Goal: Task Accomplishment & Management: Complete application form

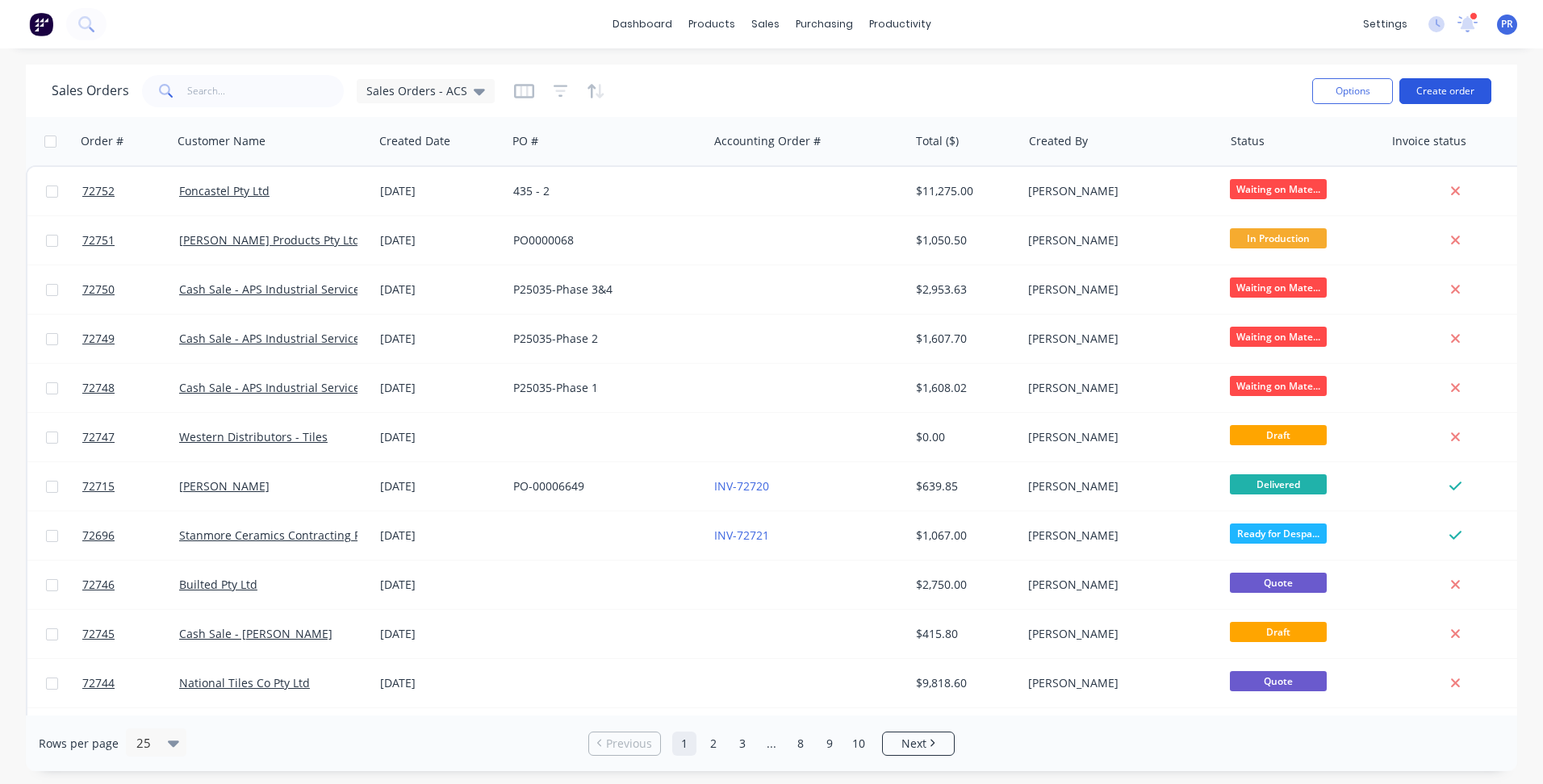
click at [1427, 89] on button "Create order" at bounding box center [1445, 91] width 92 height 26
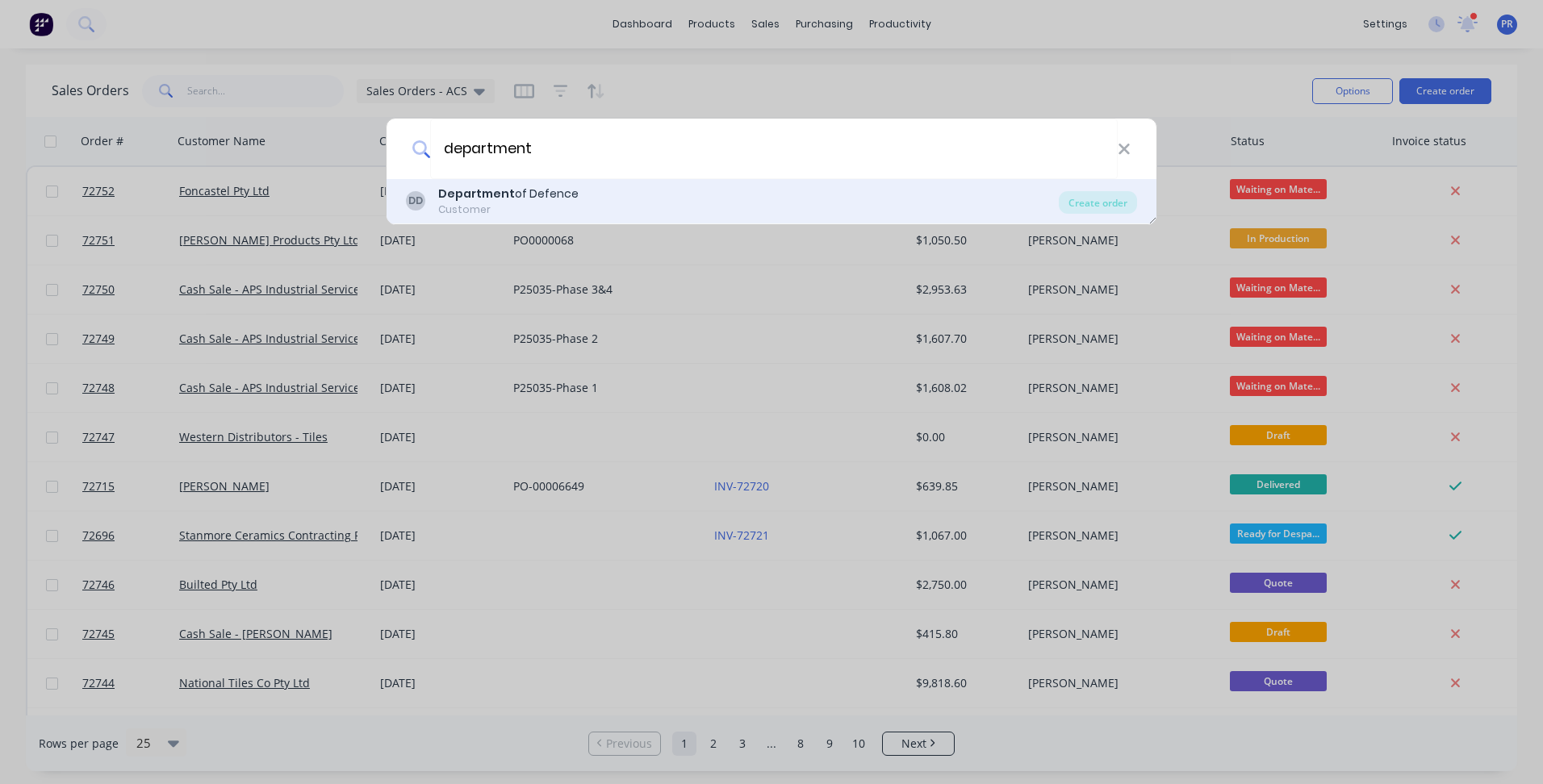
type input "department"
click at [528, 195] on div "Department of Defence" at bounding box center [509, 194] width 140 height 17
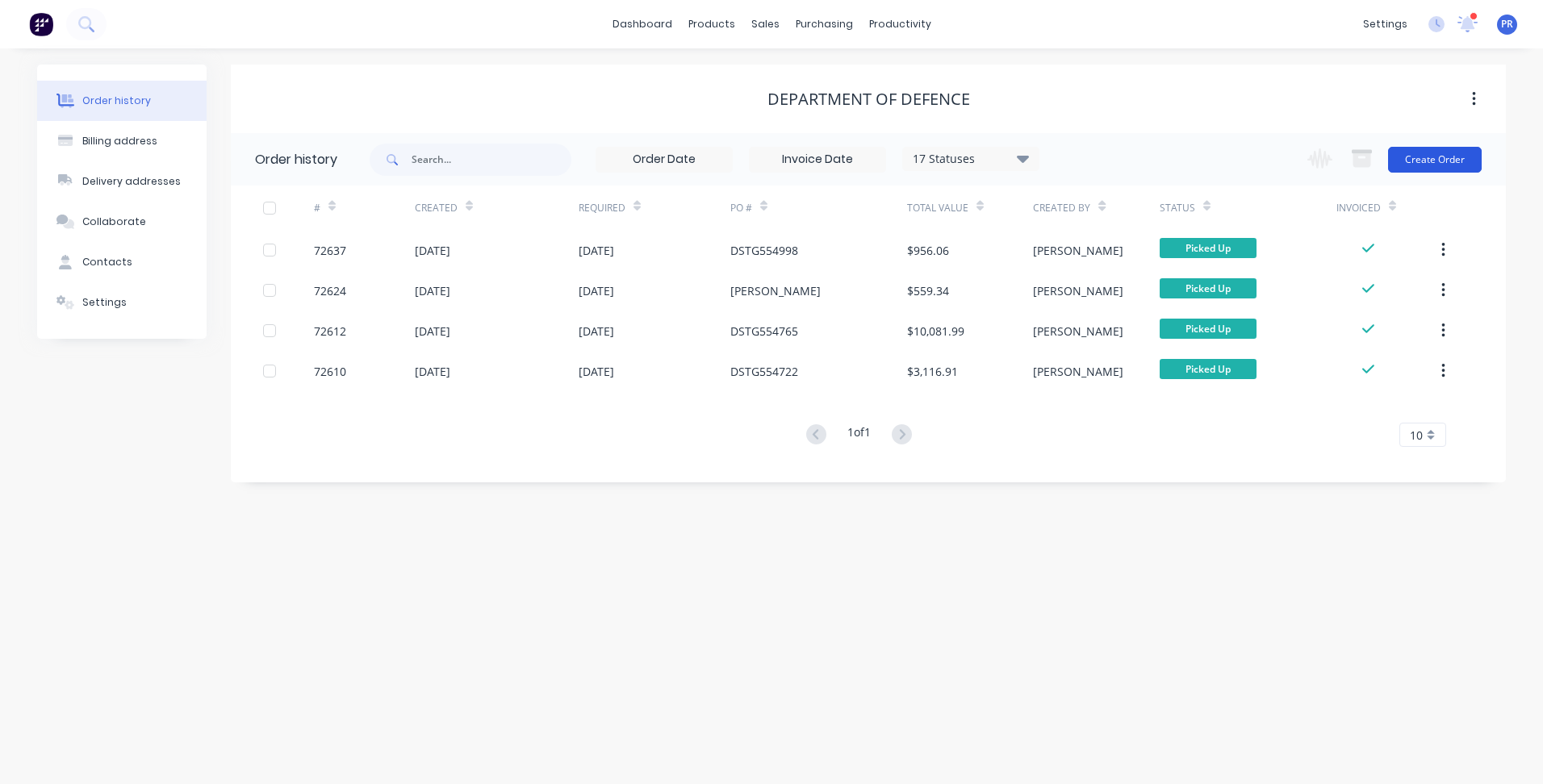
click at [1451, 156] on button "Create Order" at bounding box center [1434, 159] width 93 height 26
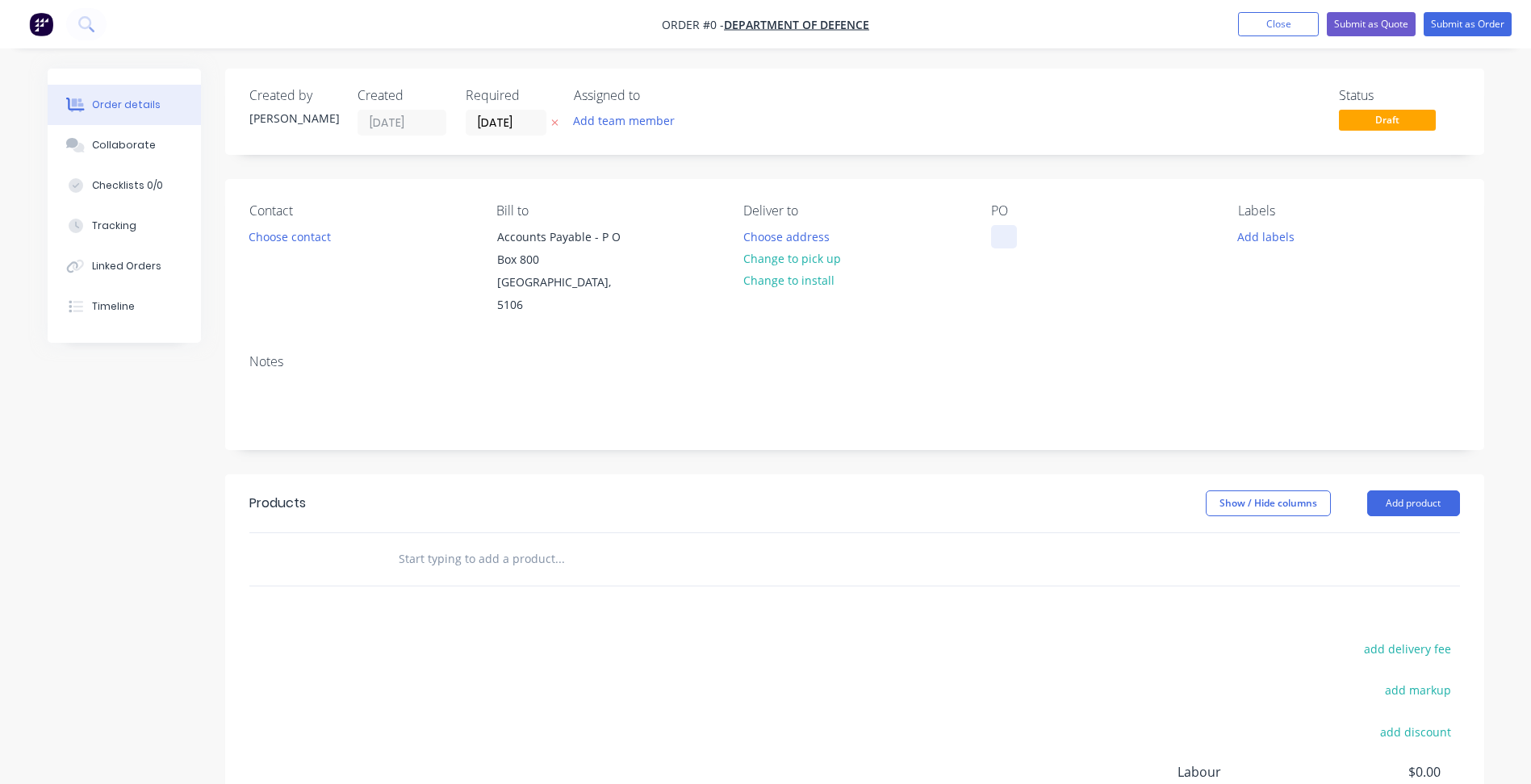
click at [1002, 231] on div at bounding box center [1003, 237] width 26 height 23
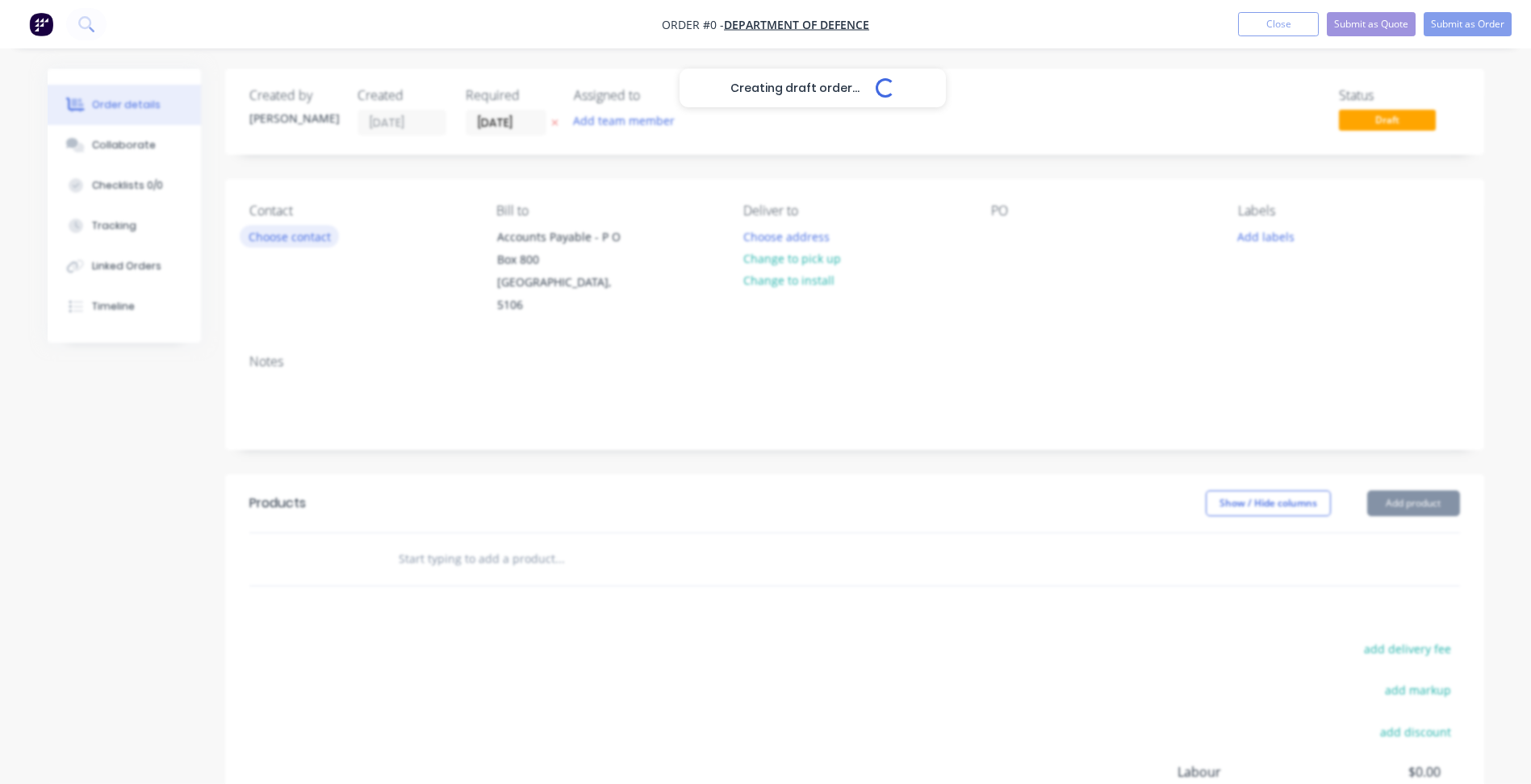
click at [269, 237] on div "Creating draft order... Loading... Order details Collaborate Checklists 0/0 Tra…" at bounding box center [766, 533] width 1469 height 929
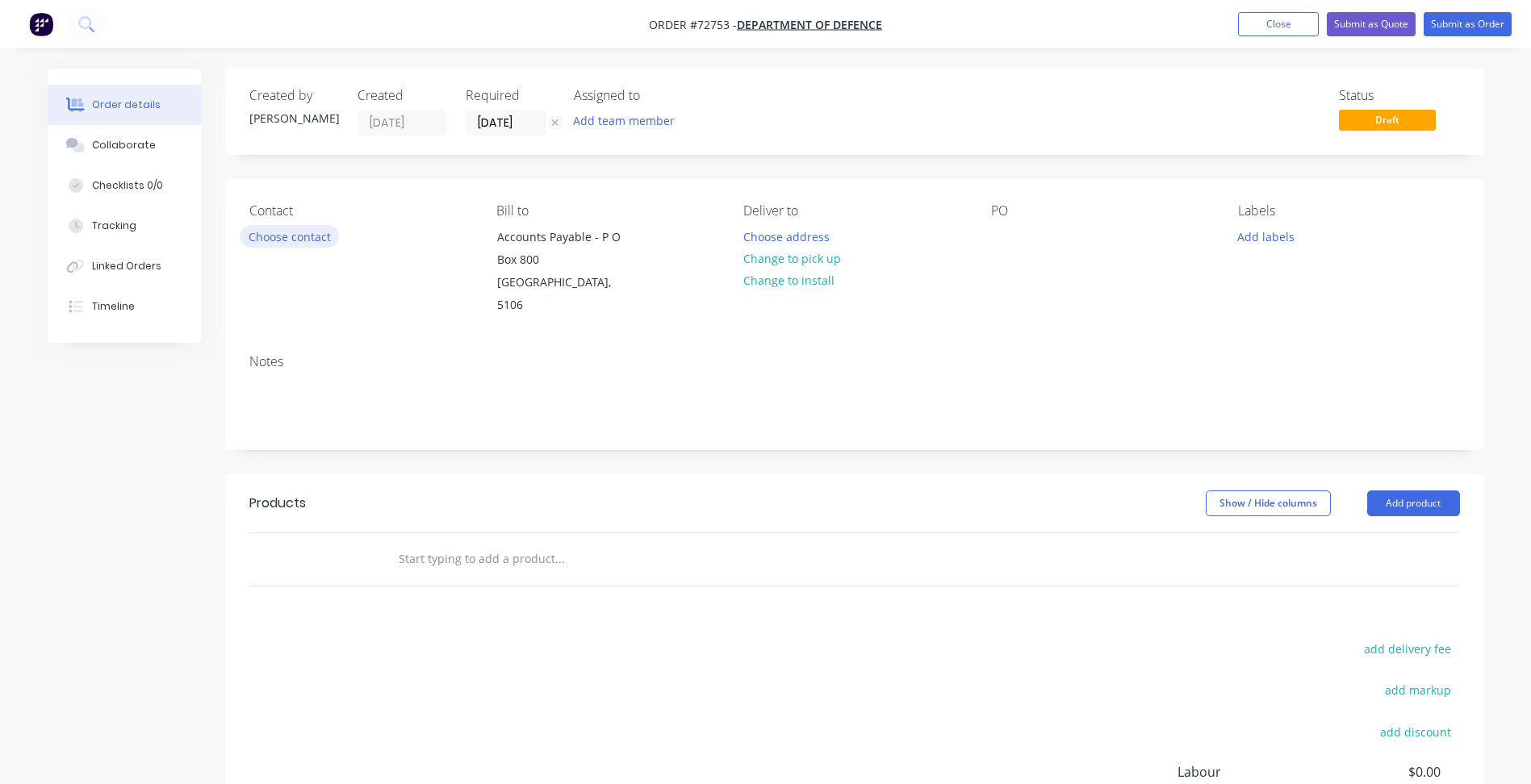
click at [291, 239] on button "Choose contact" at bounding box center [289, 236] width 99 height 21
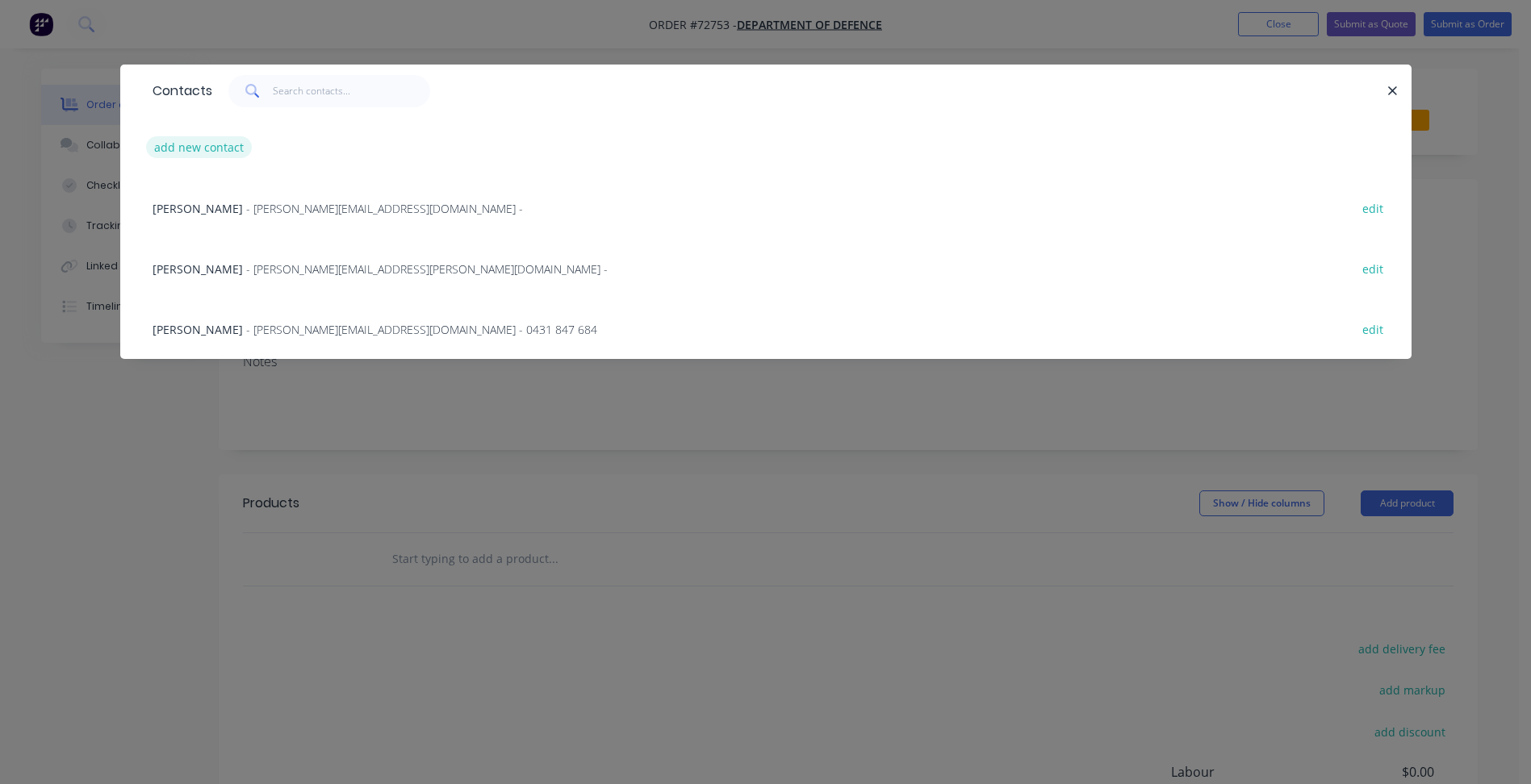
click at [211, 144] on button "add new contact" at bounding box center [199, 147] width 107 height 21
select select "AU"
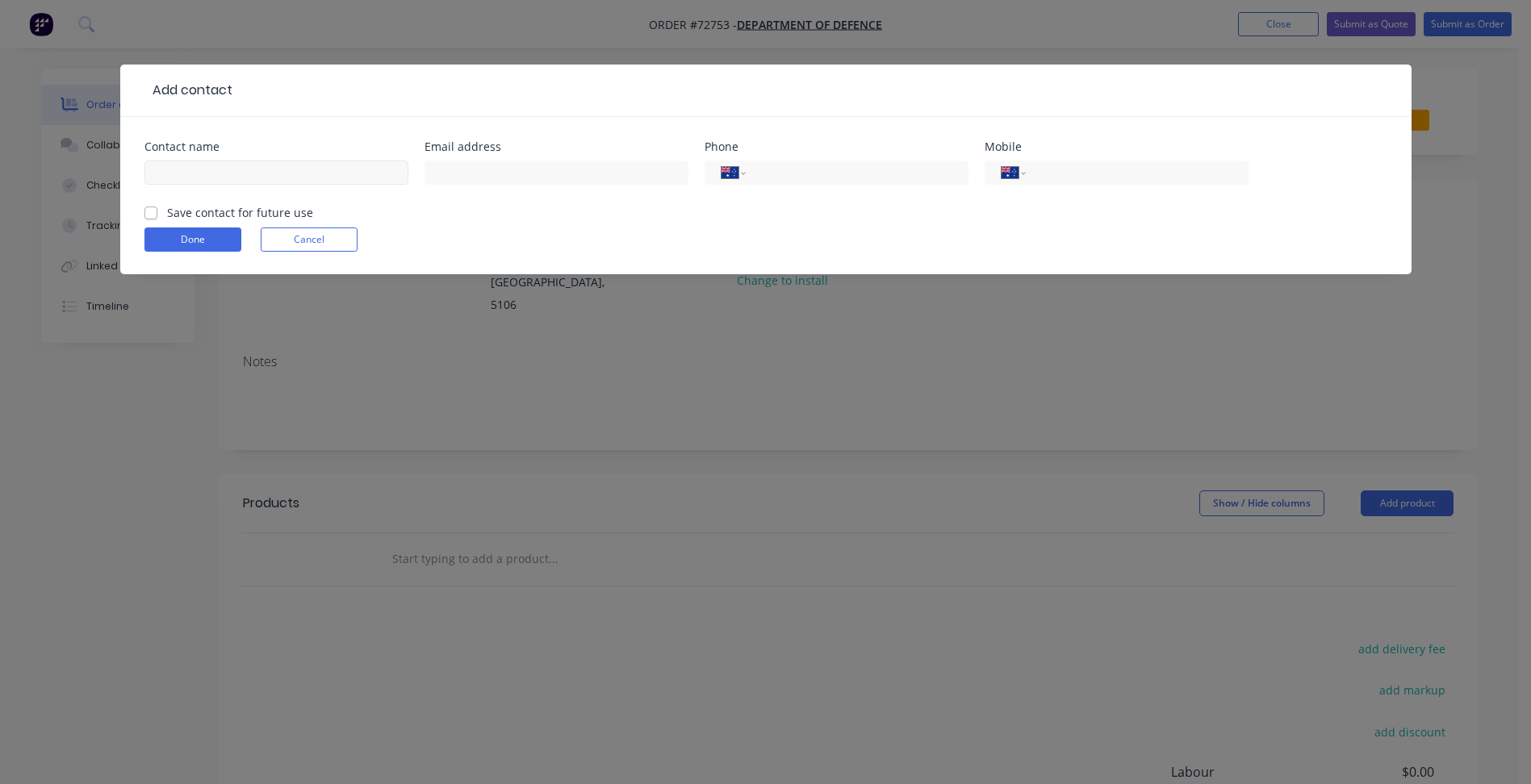
click at [240, 158] on div at bounding box center [277, 181] width 264 height 48
click at [237, 171] on input "text" at bounding box center [277, 172] width 264 height 24
type input "Dr Mitchell L. Sesso"
drag, startPoint x: 471, startPoint y: 173, endPoint x: 83, endPoint y: 230, distance: 392.2
click at [471, 173] on input "text" at bounding box center [557, 172] width 264 height 24
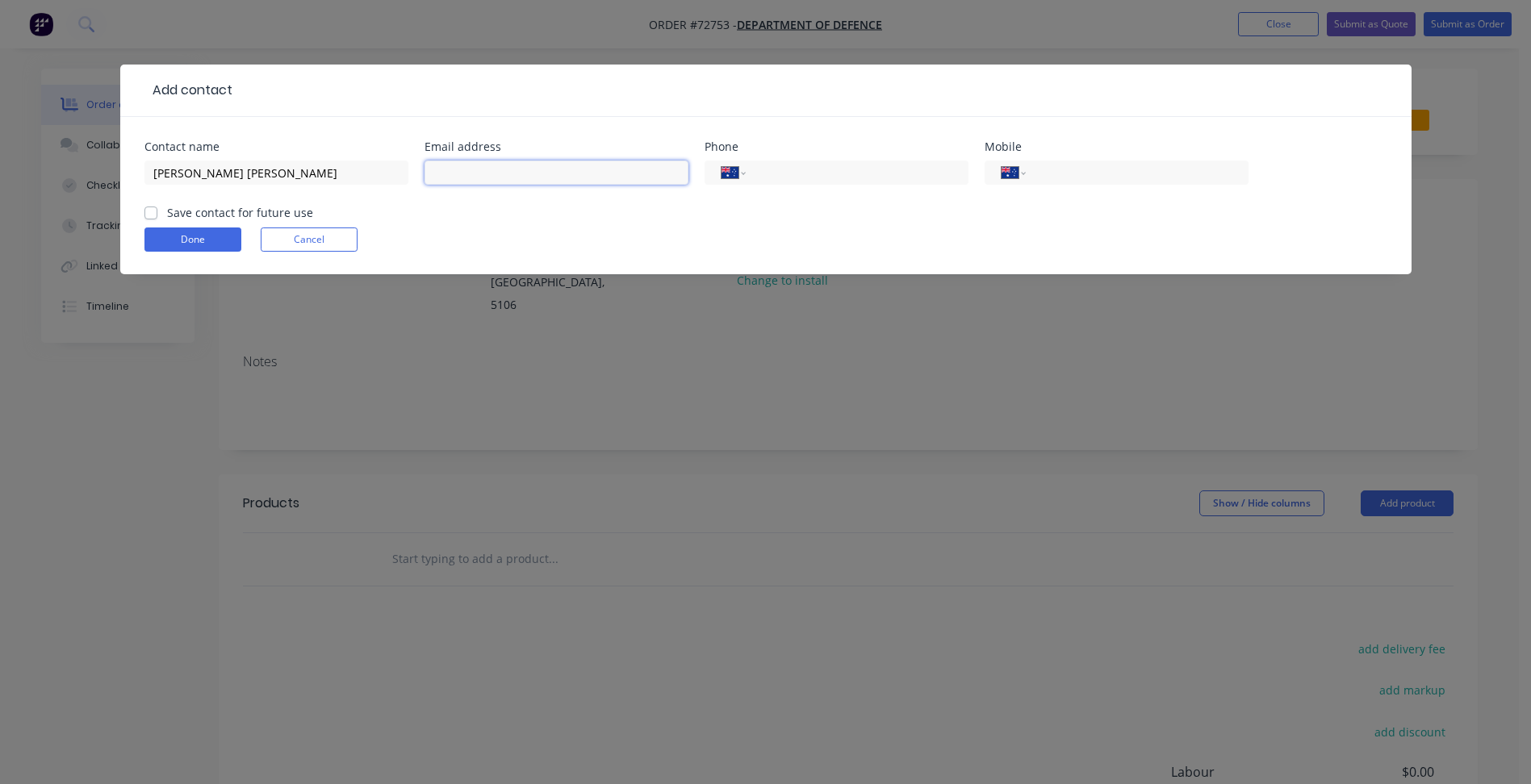
click at [512, 167] on input "text" at bounding box center [557, 172] width 264 height 24
paste input "mitchell.sesso1@defence.gov.au"
type input "mitchell.sesso1@defence.gov.au"
click at [835, 178] on input "tel" at bounding box center [854, 172] width 194 height 18
type input "(03) 9344 2987"
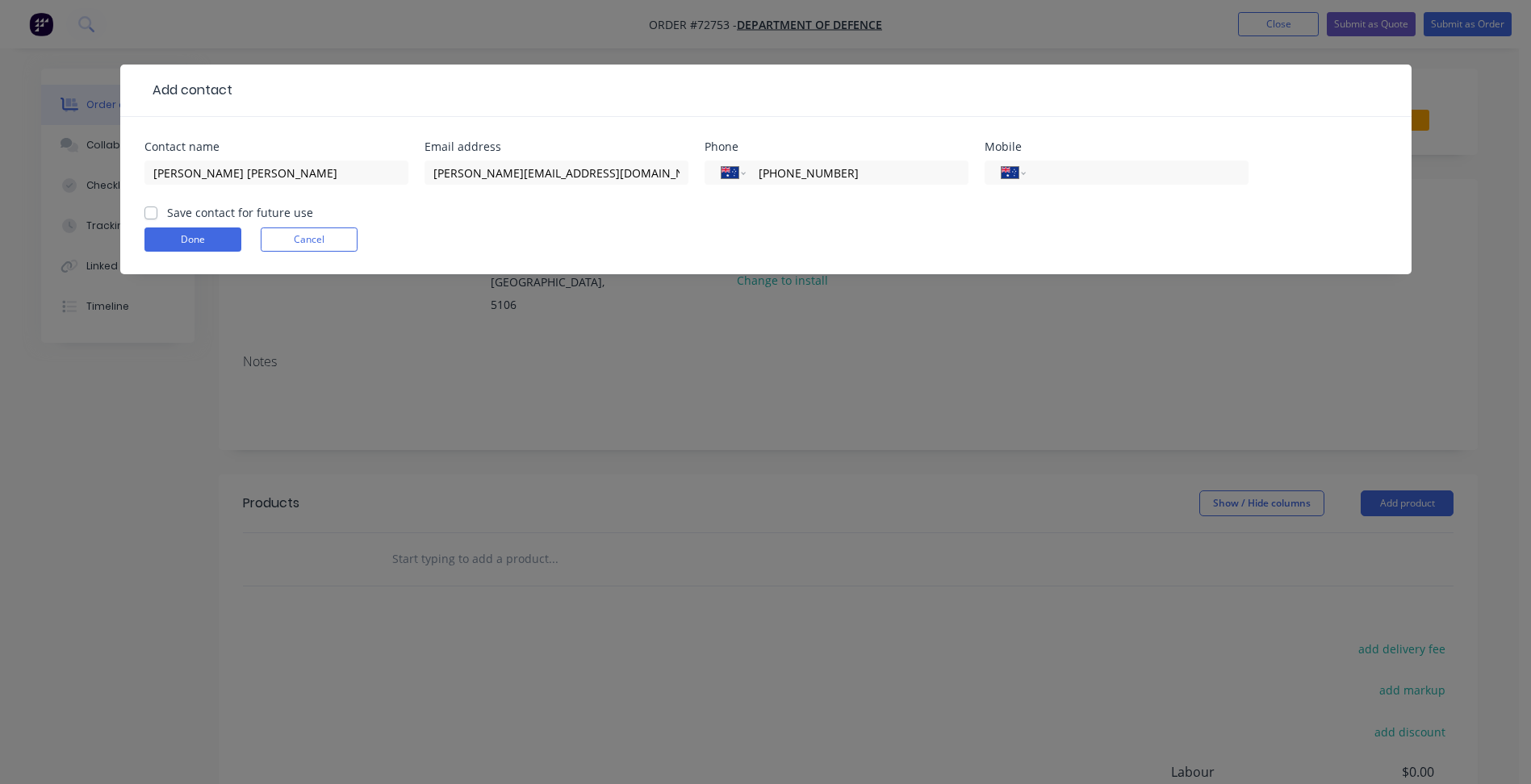
click at [231, 210] on label "Save contact for future use" at bounding box center [239, 212] width 146 height 17
click at [158, 210] on input "Save contact for future use" at bounding box center [151, 211] width 13 height 16
checkbox input "true"
click at [213, 239] on button "Done" at bounding box center [192, 239] width 97 height 24
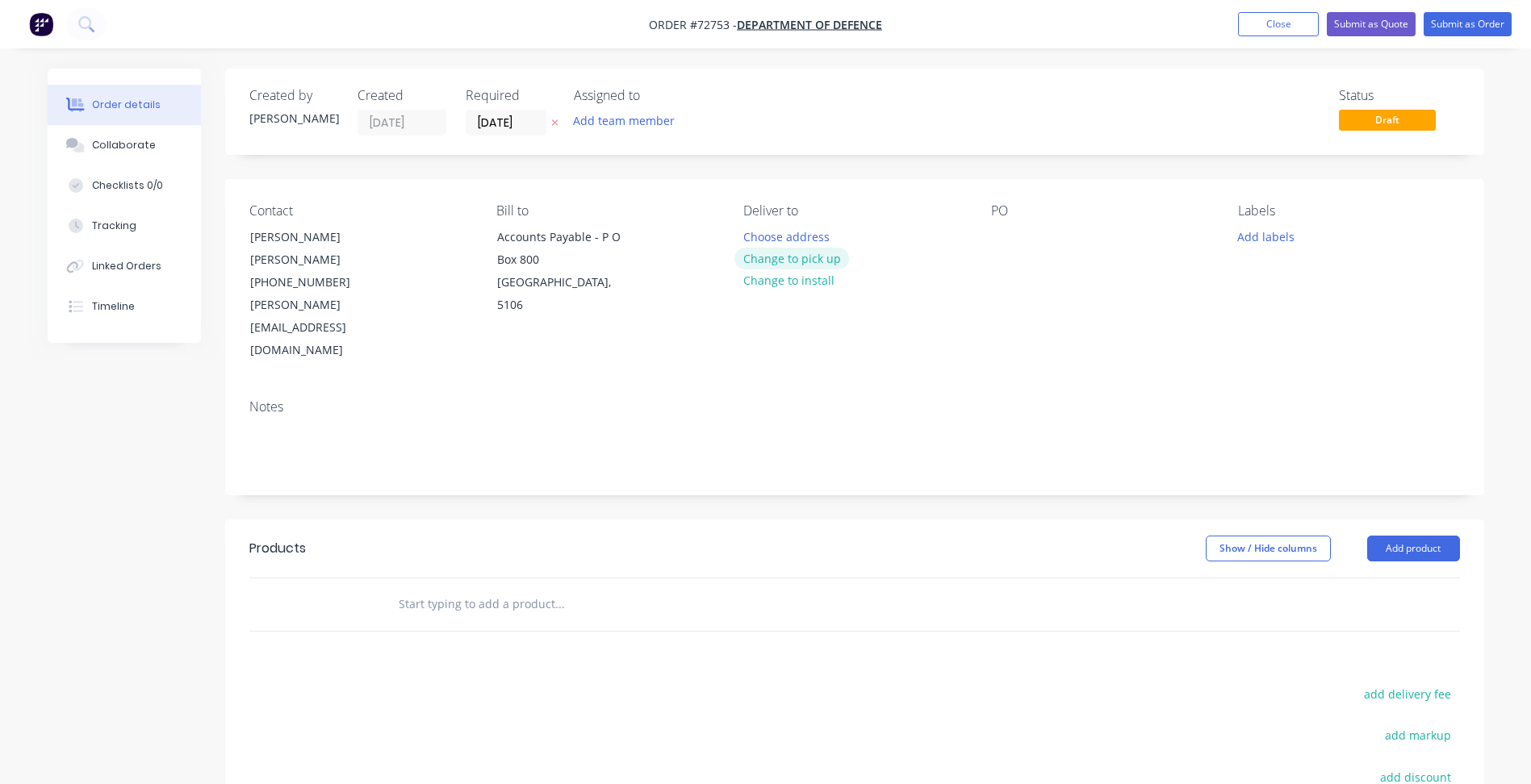
click at [805, 263] on button "Change to pick up" at bounding box center [791, 258] width 115 height 21
click at [493, 125] on input "25/08/25" at bounding box center [506, 122] width 79 height 24
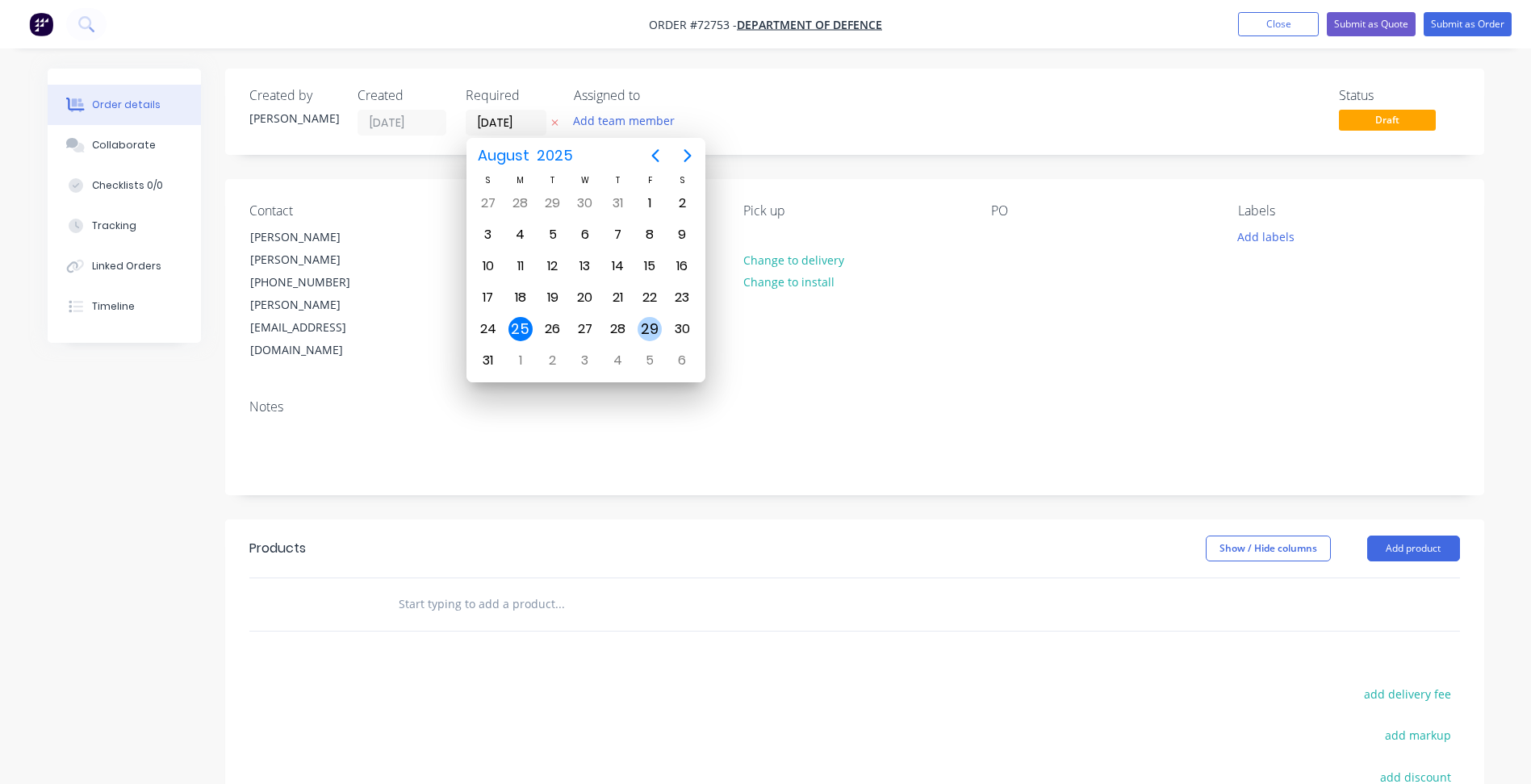
click at [644, 329] on div "29" at bounding box center [649, 328] width 24 height 24
type input "29/08/25"
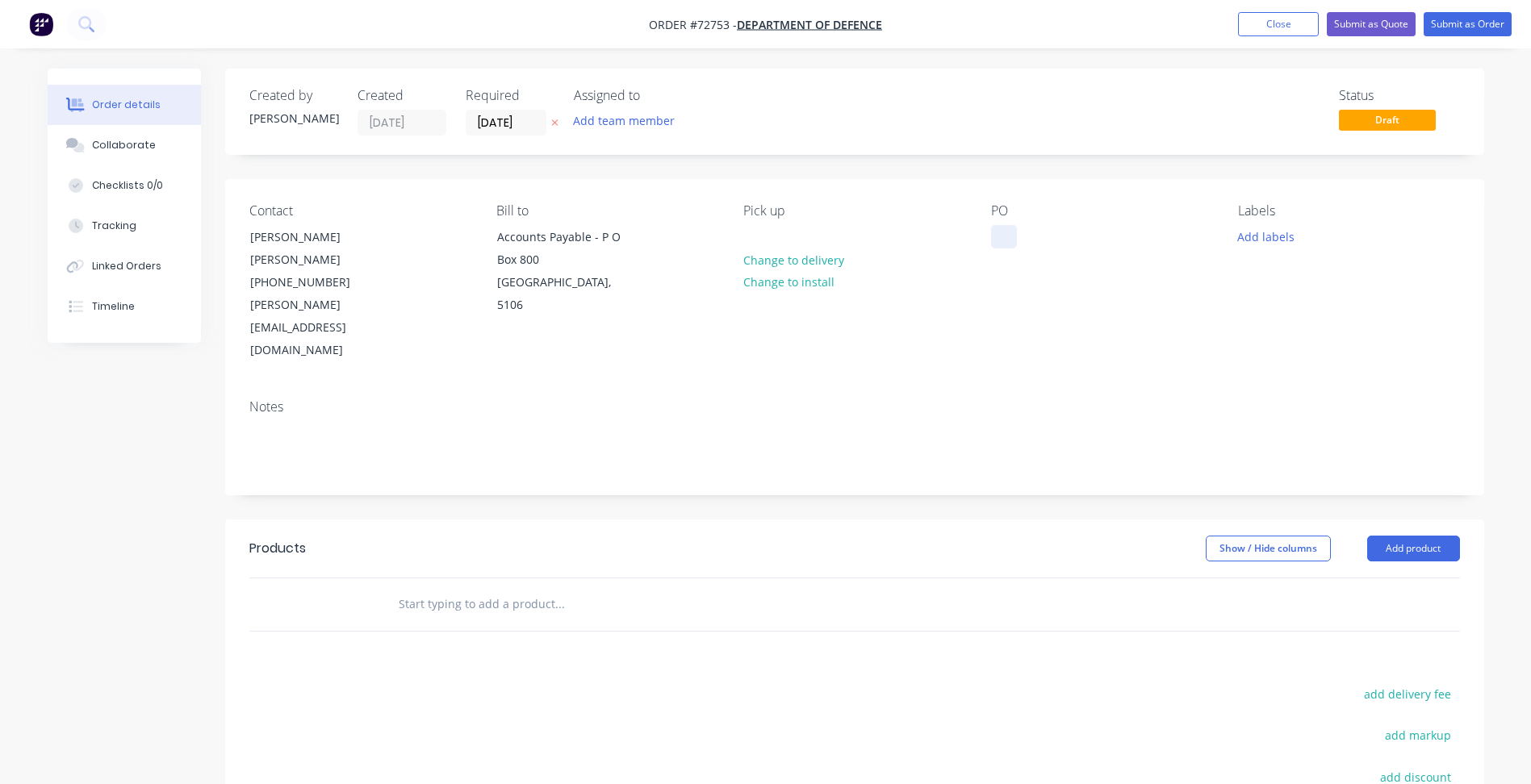
click at [1002, 231] on div at bounding box center [1003, 237] width 26 height 23
click at [1254, 223] on div "Labels Add labels" at bounding box center [1349, 282] width 221 height 159
click at [1266, 232] on button "Add labels" at bounding box center [1266, 236] width 74 height 21
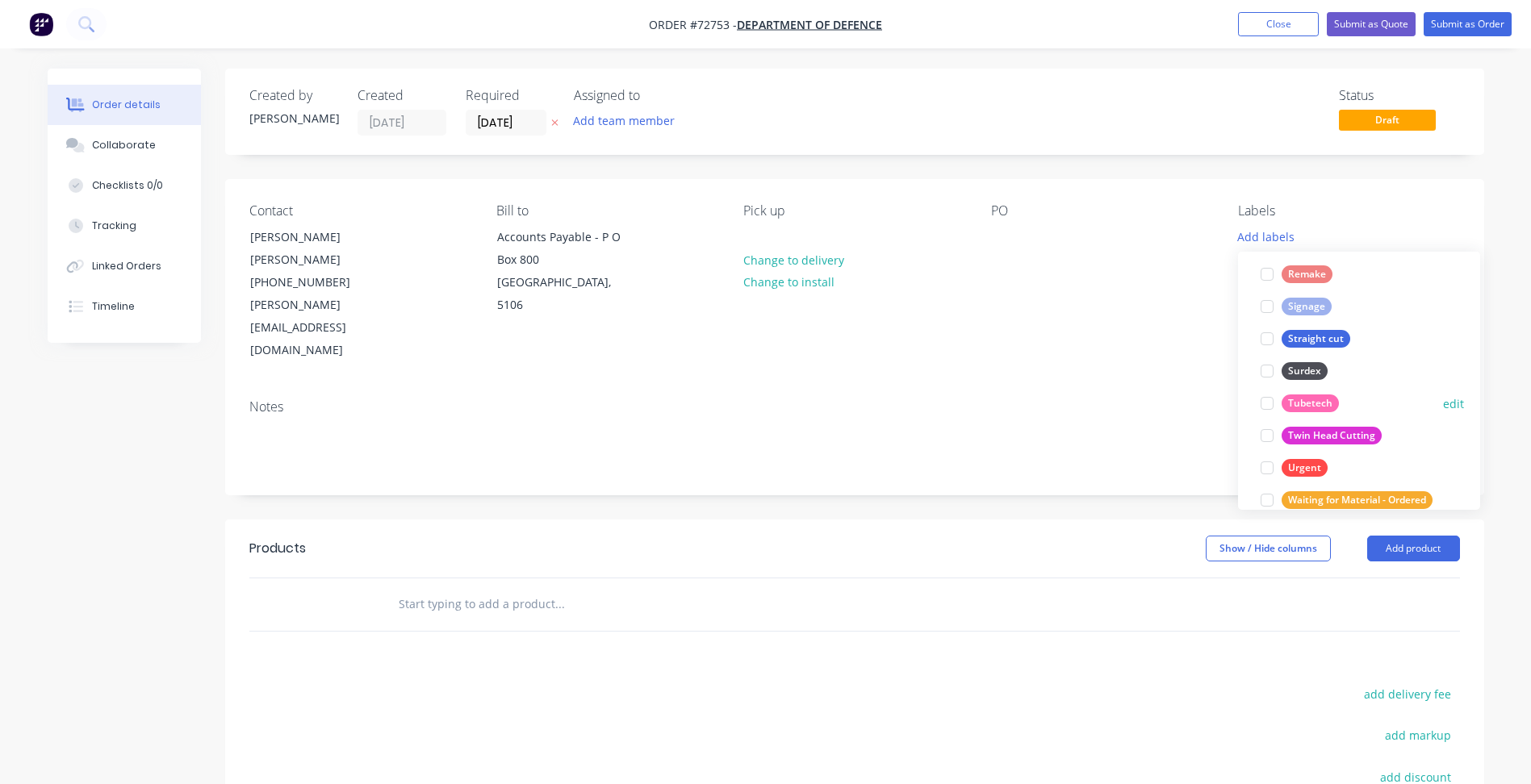
scroll to position [710, 0]
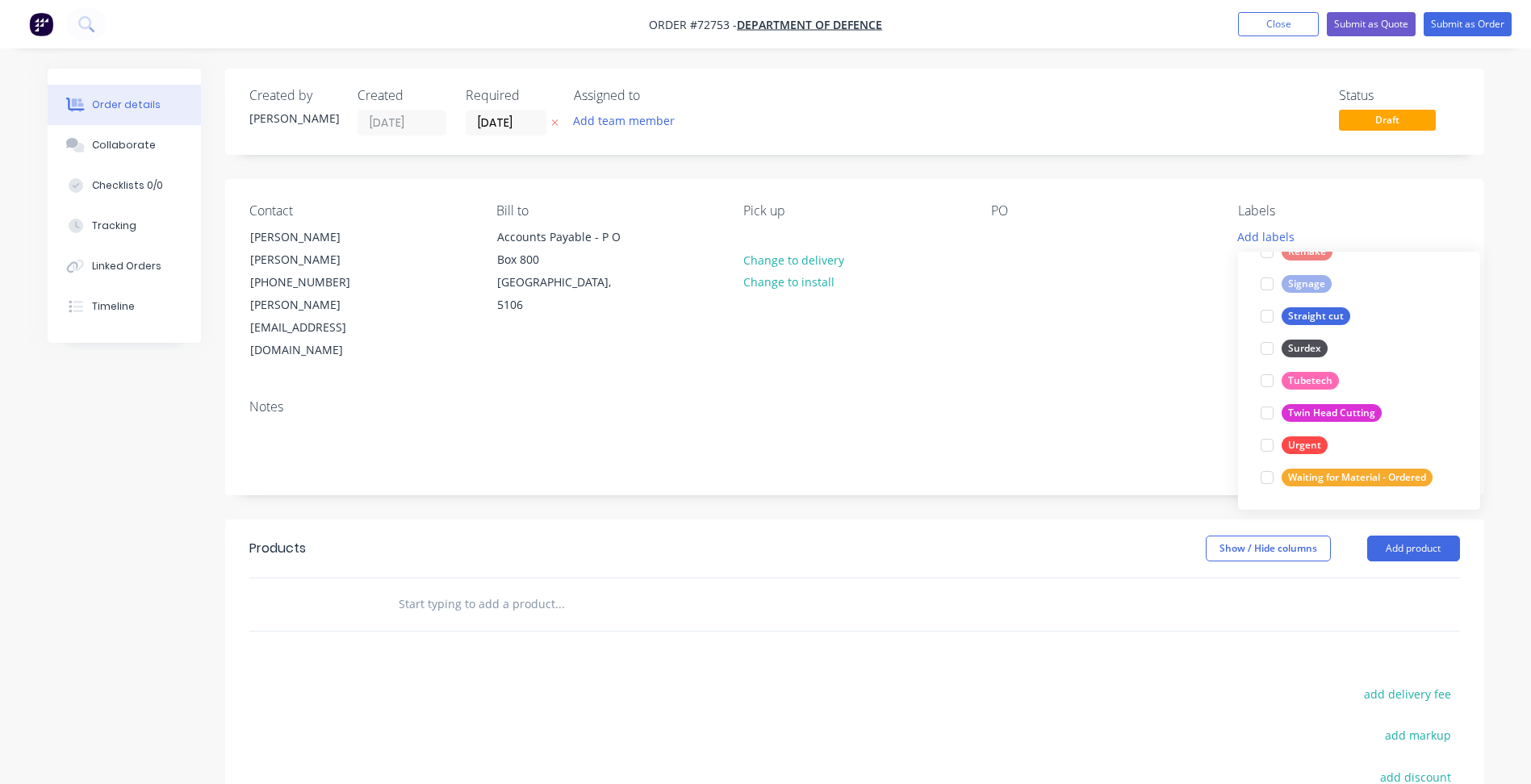
click at [1055, 386] on div "Notes" at bounding box center [855, 440] width 1259 height 108
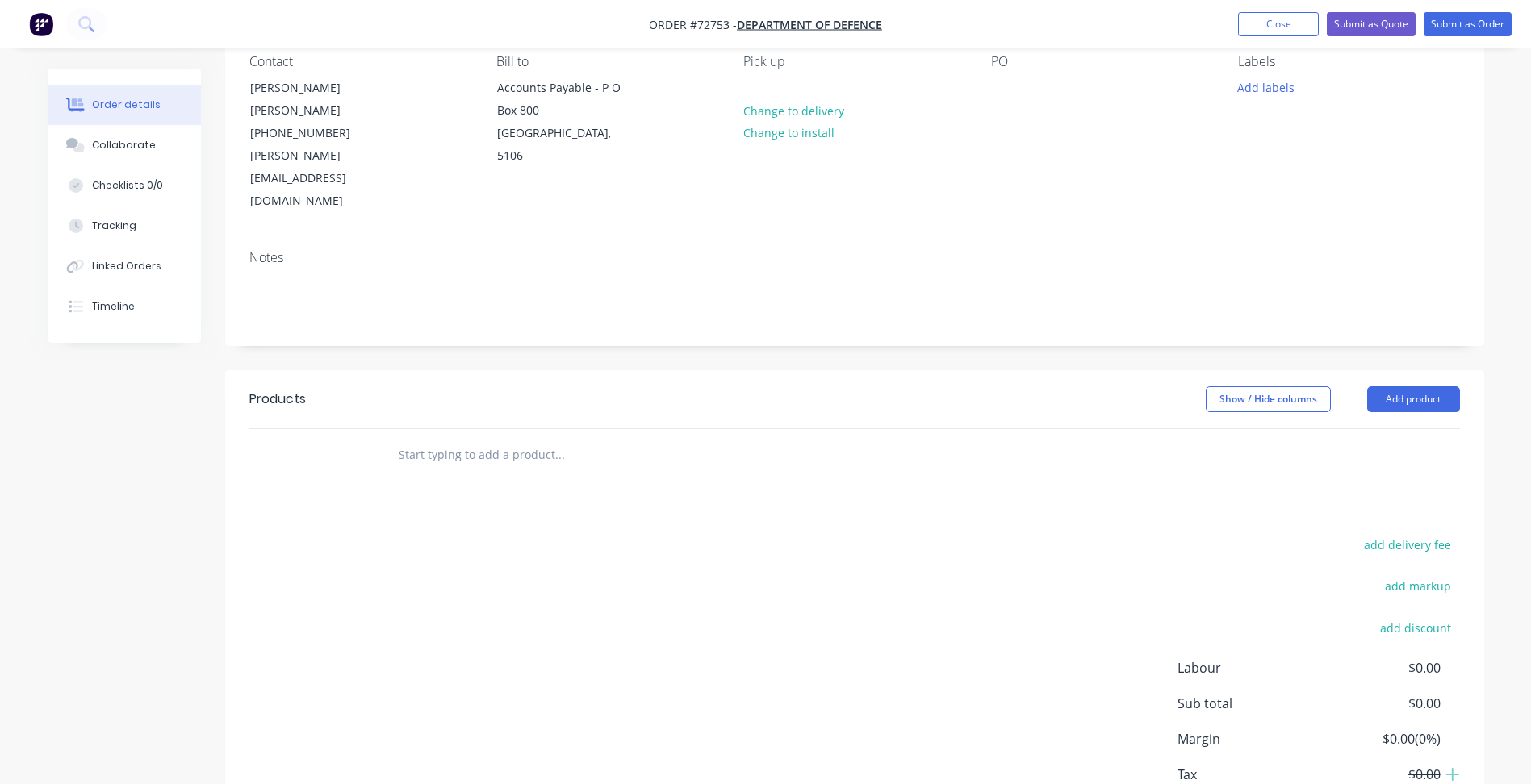
scroll to position [161, 0]
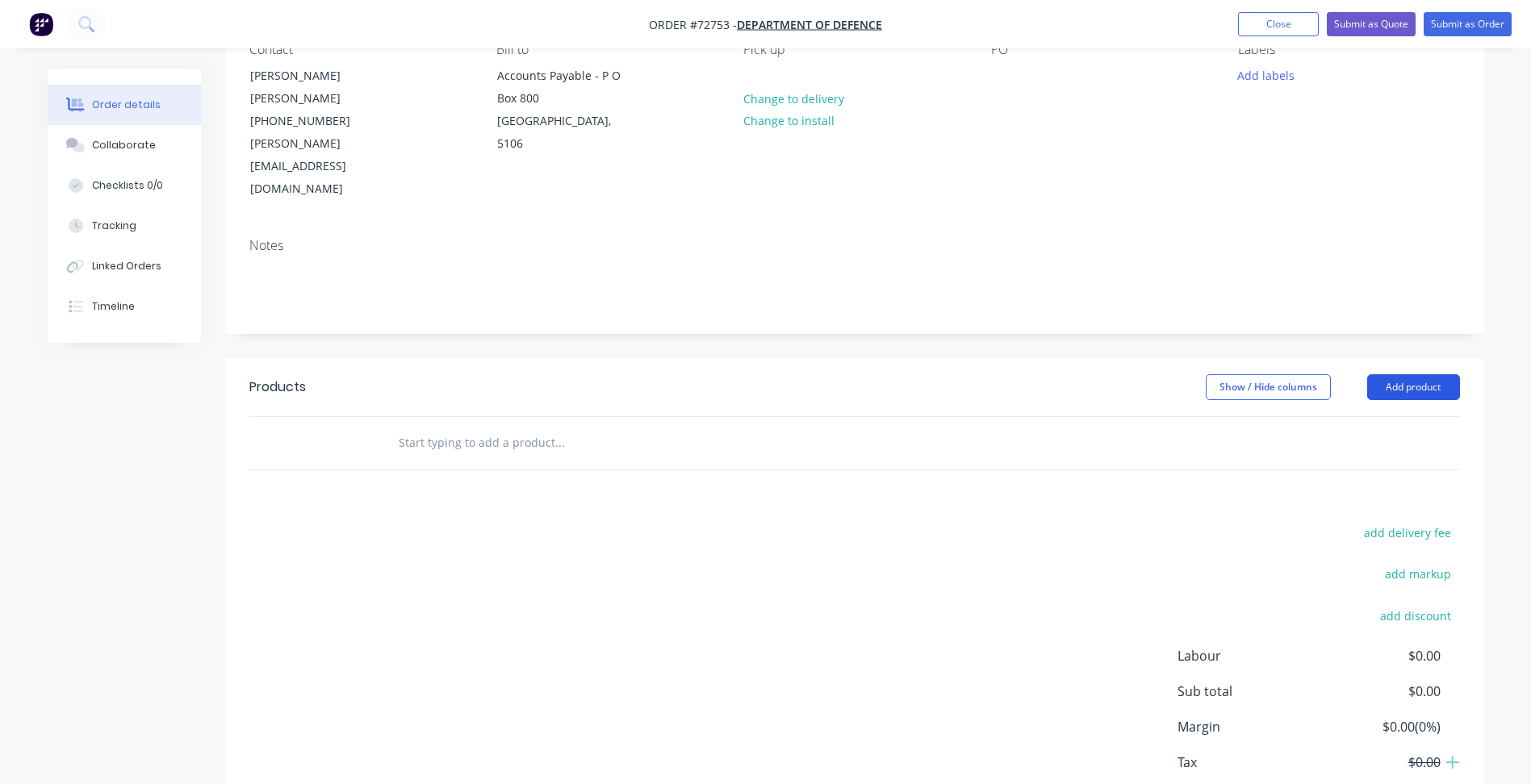
click at [1415, 374] on button "Add product" at bounding box center [1414, 386] width 92 height 26
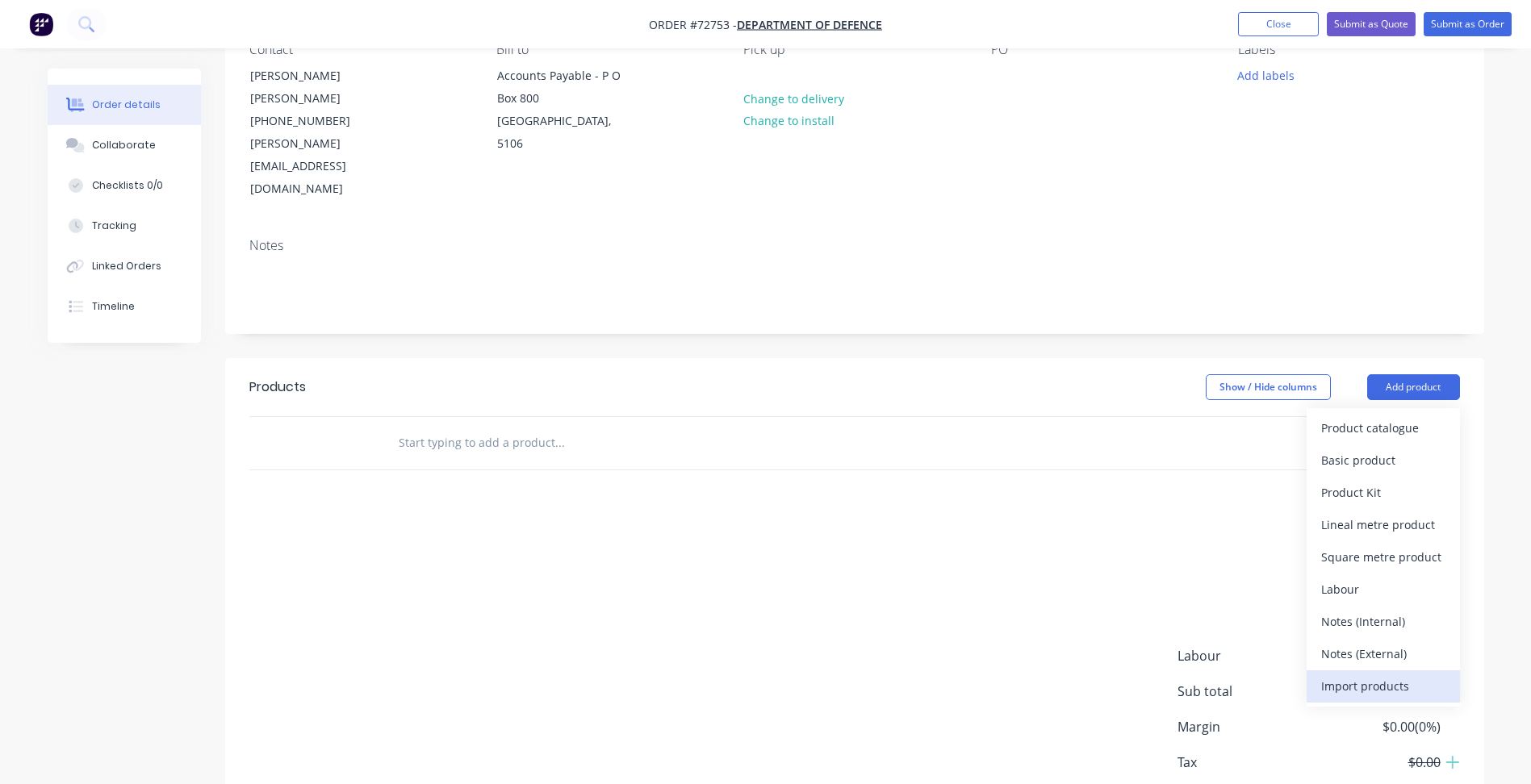
click at [1373, 674] on div "Import products" at bounding box center [1383, 686] width 125 height 23
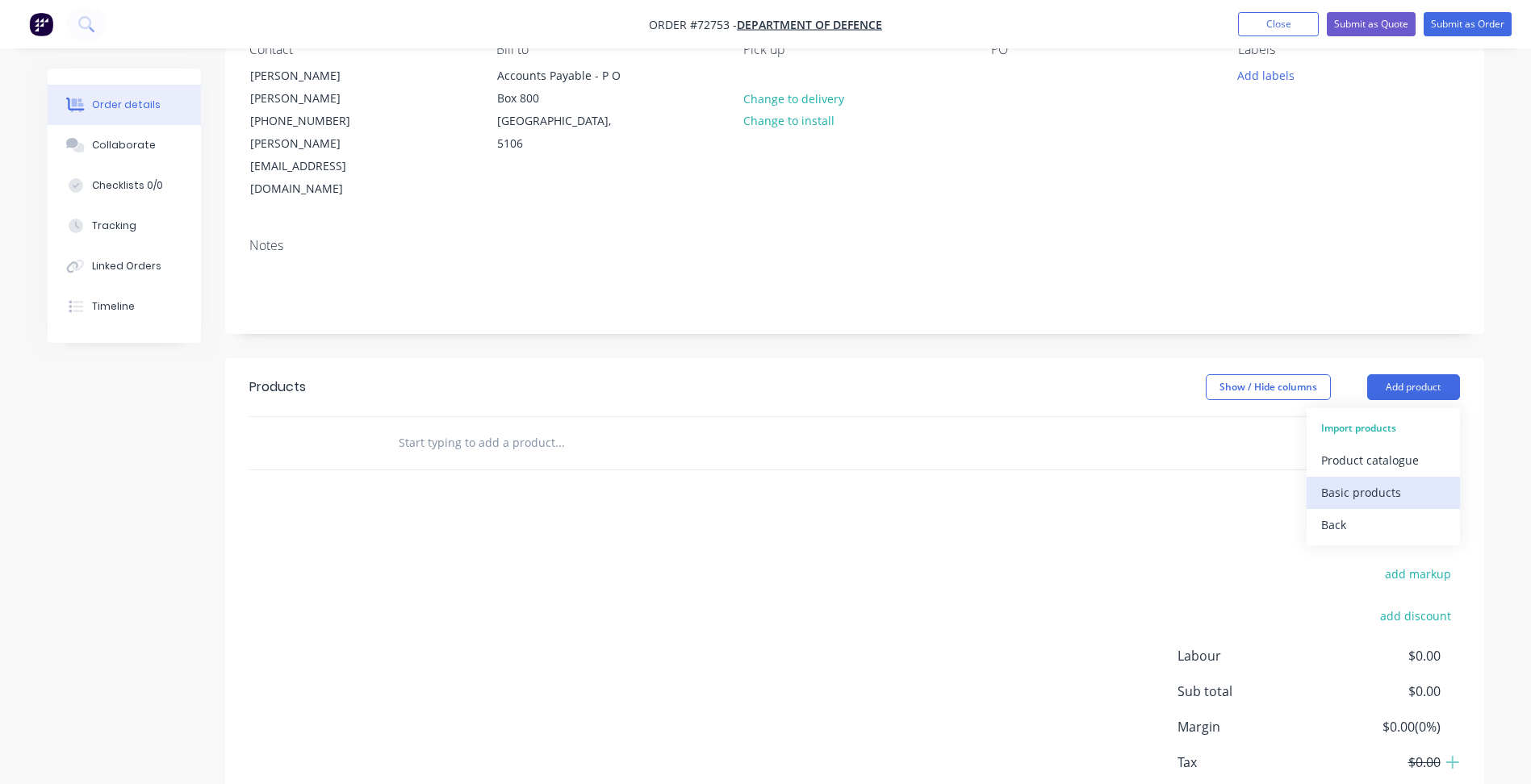
click at [1364, 480] on div "Basic products" at bounding box center [1383, 492] width 125 height 23
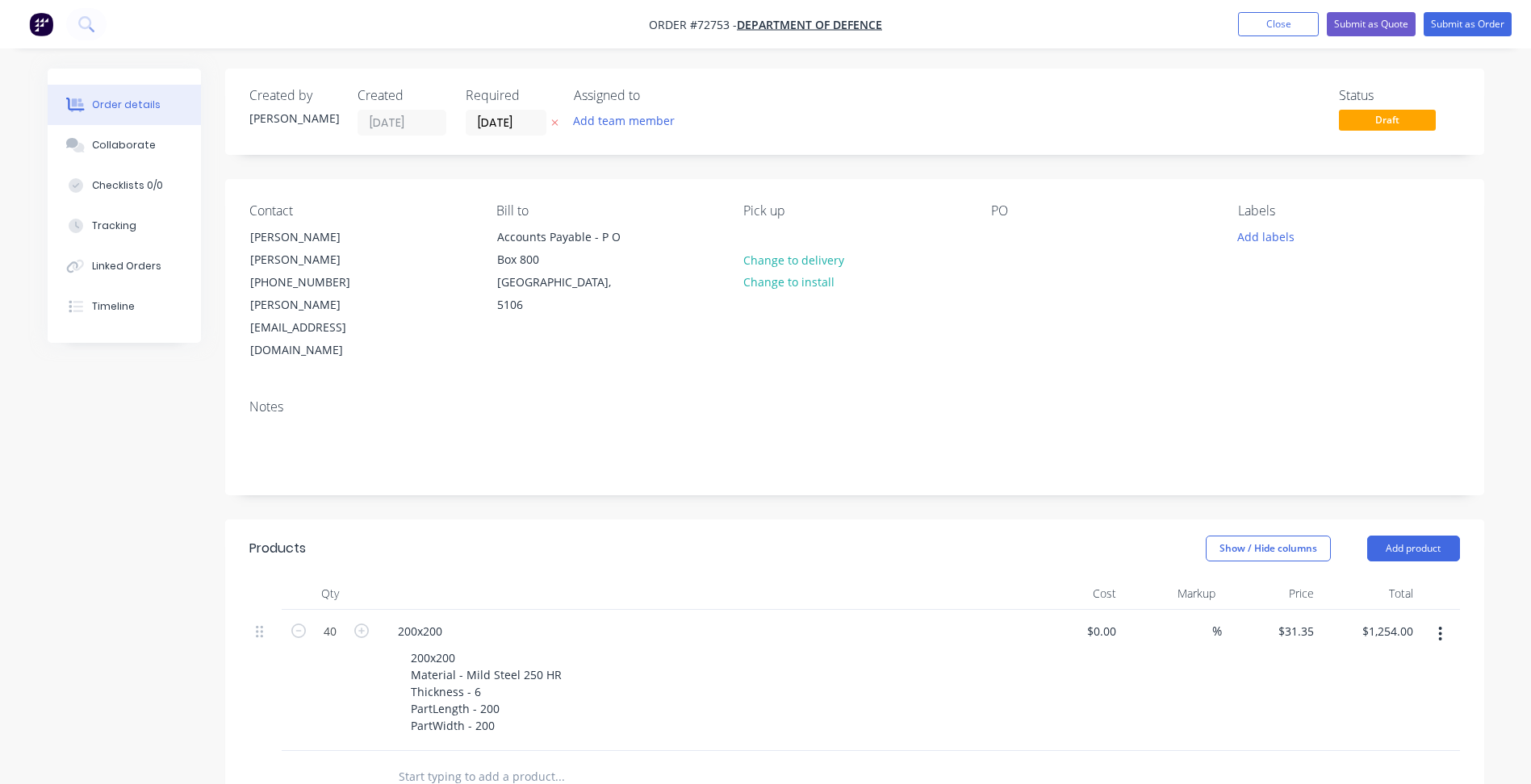
click at [721, 27] on span "Order #72753 -" at bounding box center [693, 25] width 88 height 16
copy span "72753"
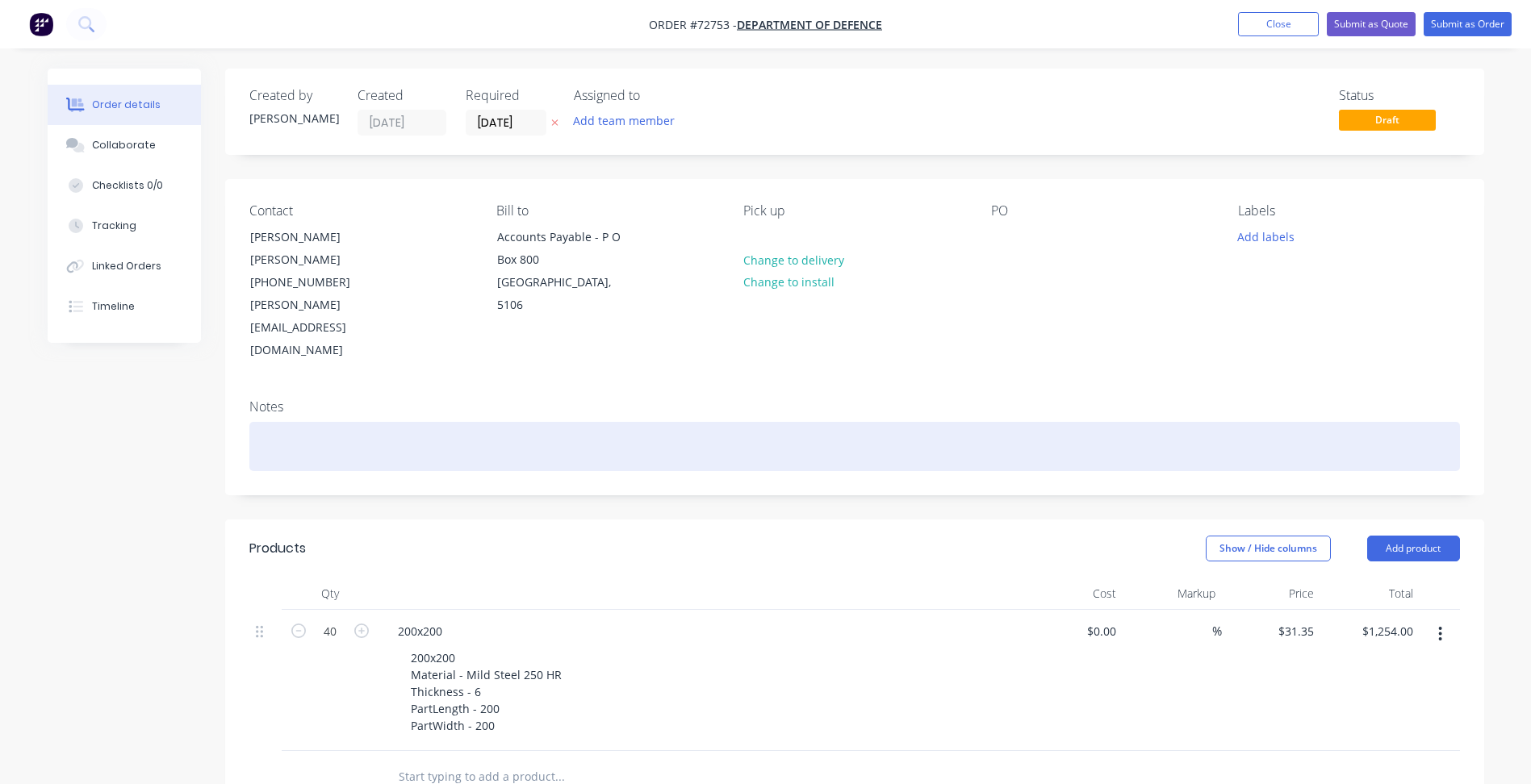
drag, startPoint x: 777, startPoint y: 382, endPoint x: 789, endPoint y: 400, distance: 21.6
click at [777, 422] on div at bounding box center [855, 446] width 1211 height 50
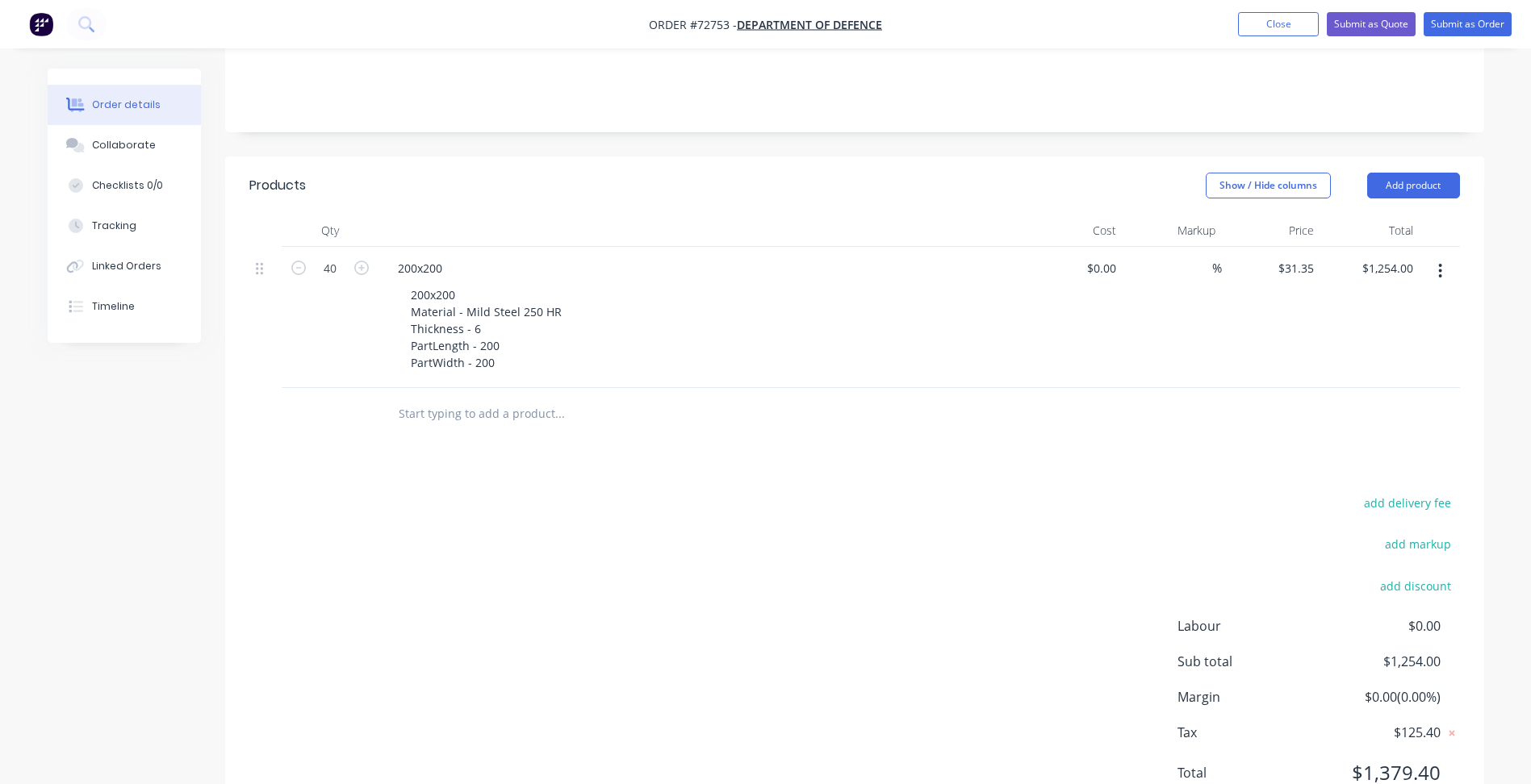
click at [691, 492] on div "add delivery fee add markup add discount Labour $0.00 Sub total $1,254.00 Margi…" at bounding box center [855, 647] width 1211 height 311
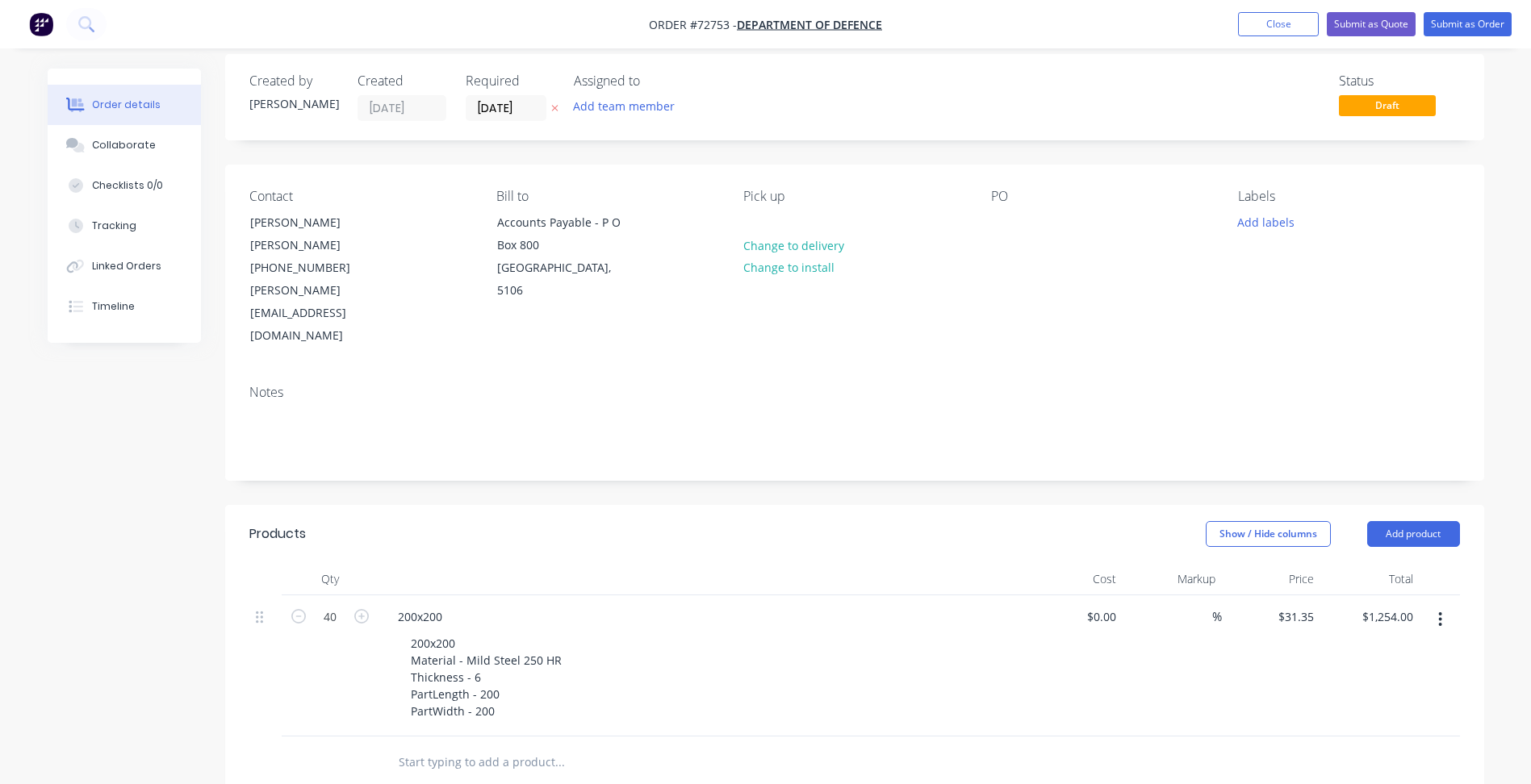
scroll to position [0, 0]
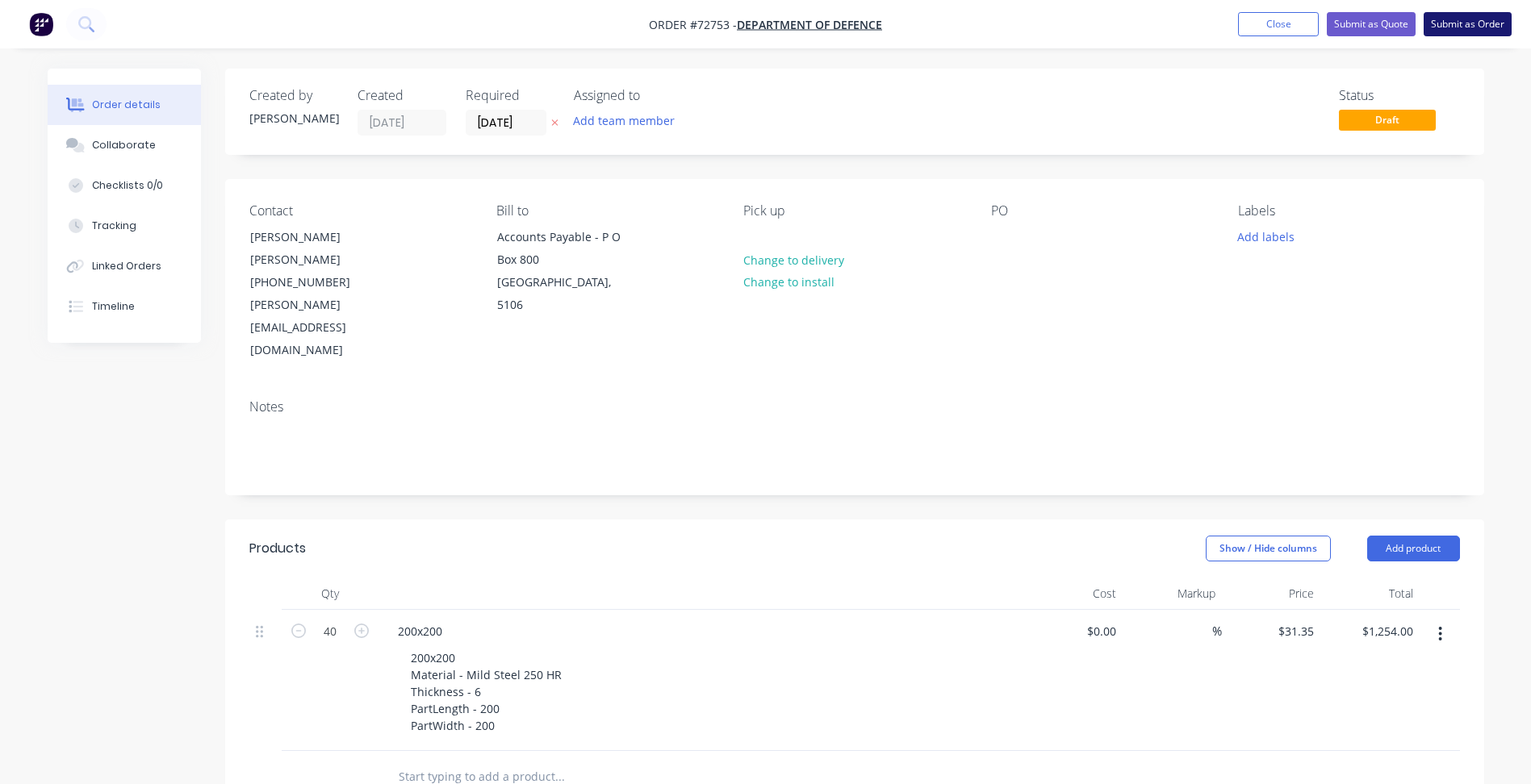
click at [1474, 21] on button "Submit as Order" at bounding box center [1467, 24] width 88 height 24
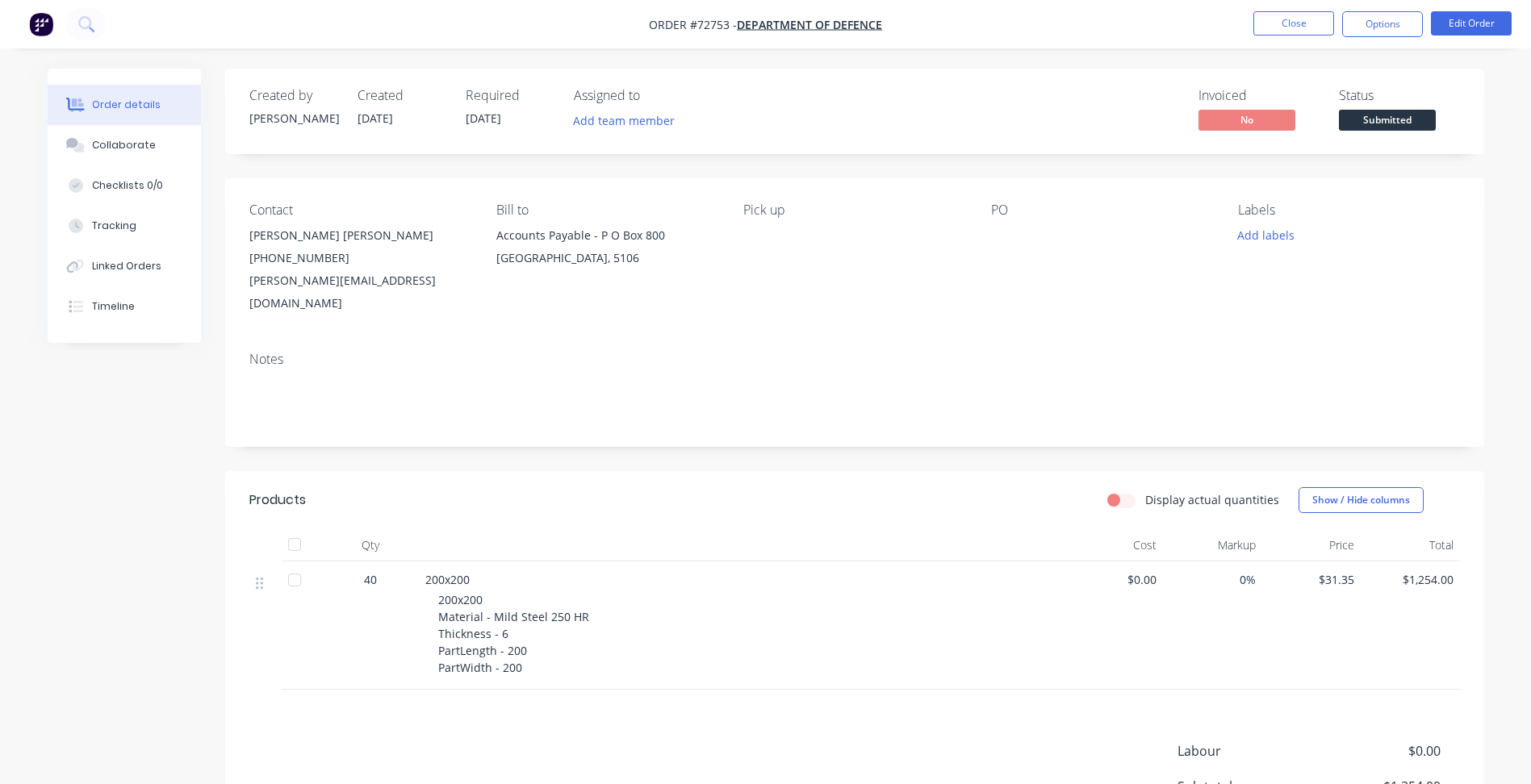
click at [1395, 120] on span "Submitted" at bounding box center [1386, 120] width 97 height 20
click at [1291, 25] on button "Close" at bounding box center [1294, 23] width 81 height 24
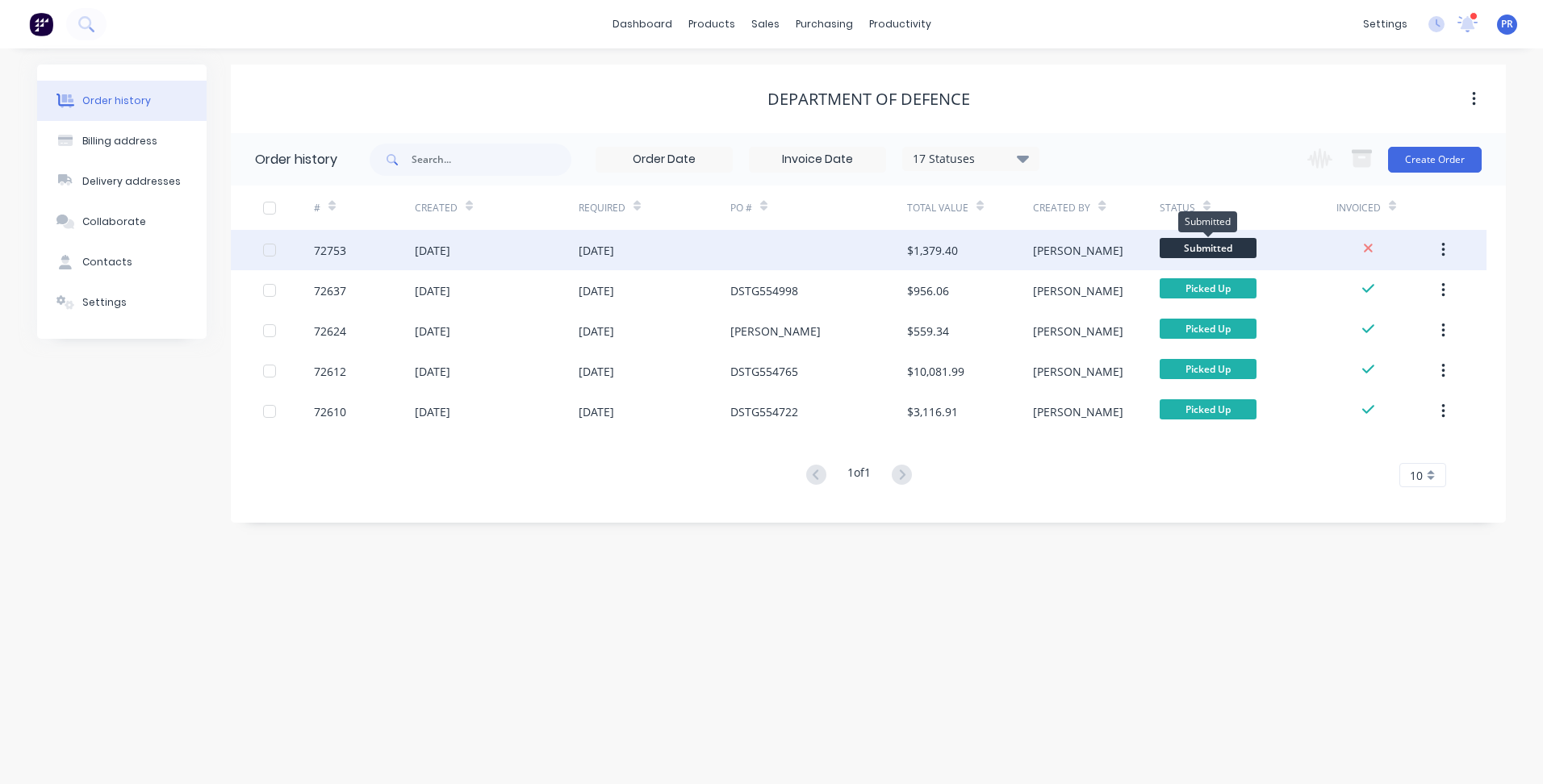
click at [1240, 242] on span "Submitted" at bounding box center [1207, 248] width 97 height 20
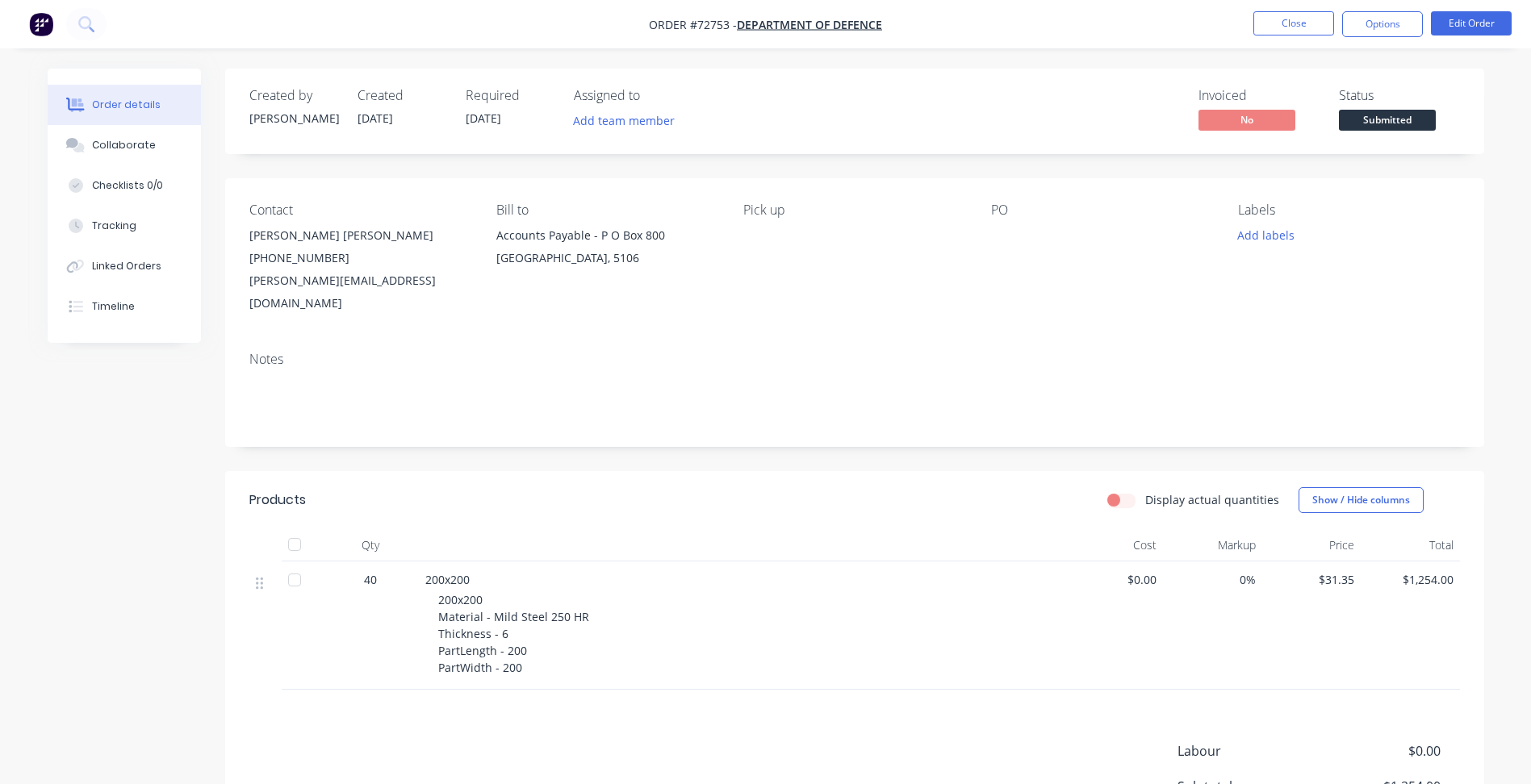
click at [1396, 137] on div "Created by Patrick Created 25/08/25 Required 29/08/25 Assigned to Add team memb…" at bounding box center [855, 111] width 1259 height 86
click at [1385, 120] on span "Submitted" at bounding box center [1386, 120] width 97 height 20
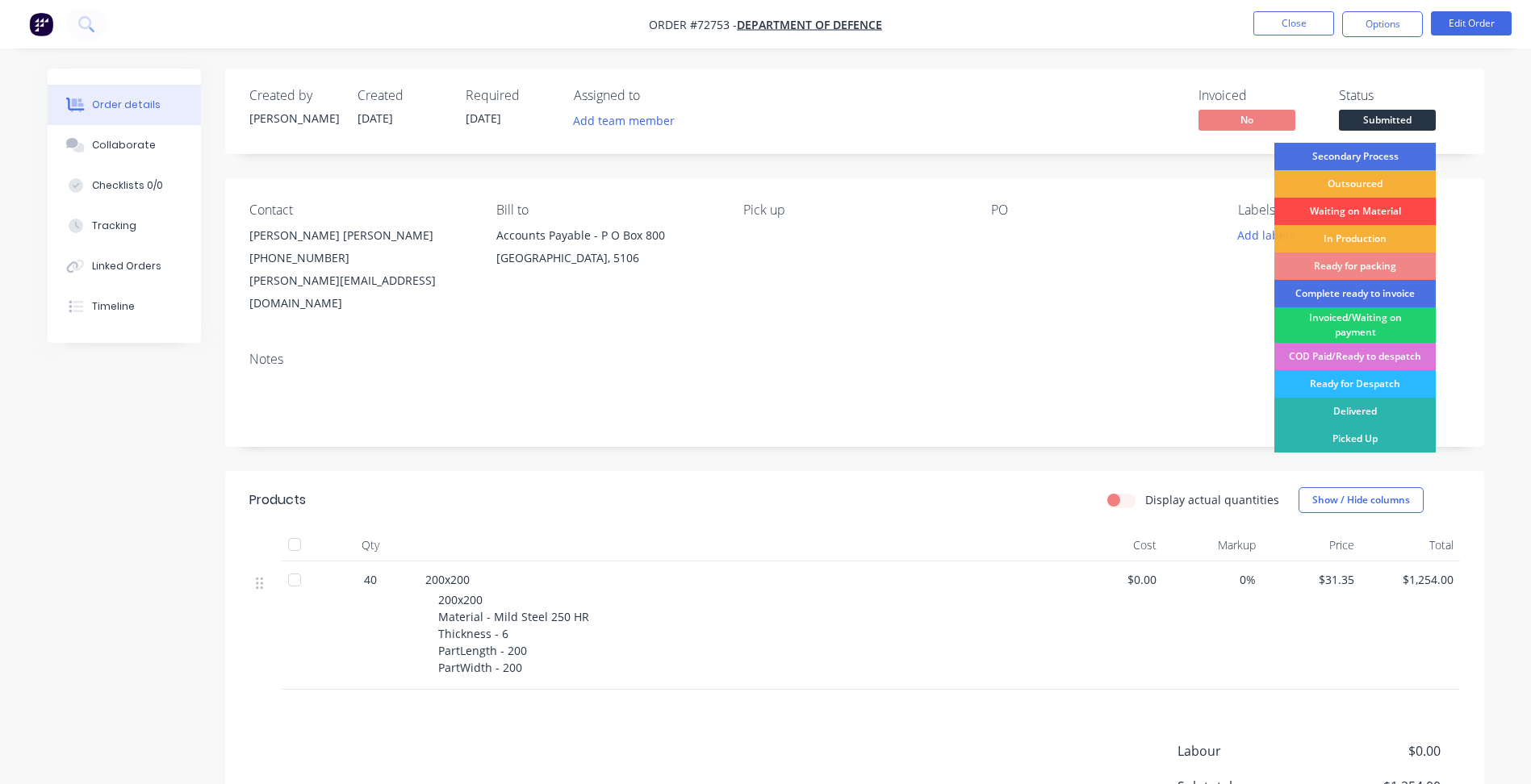
click at [1344, 208] on div "Waiting on Material" at bounding box center [1354, 210] width 161 height 27
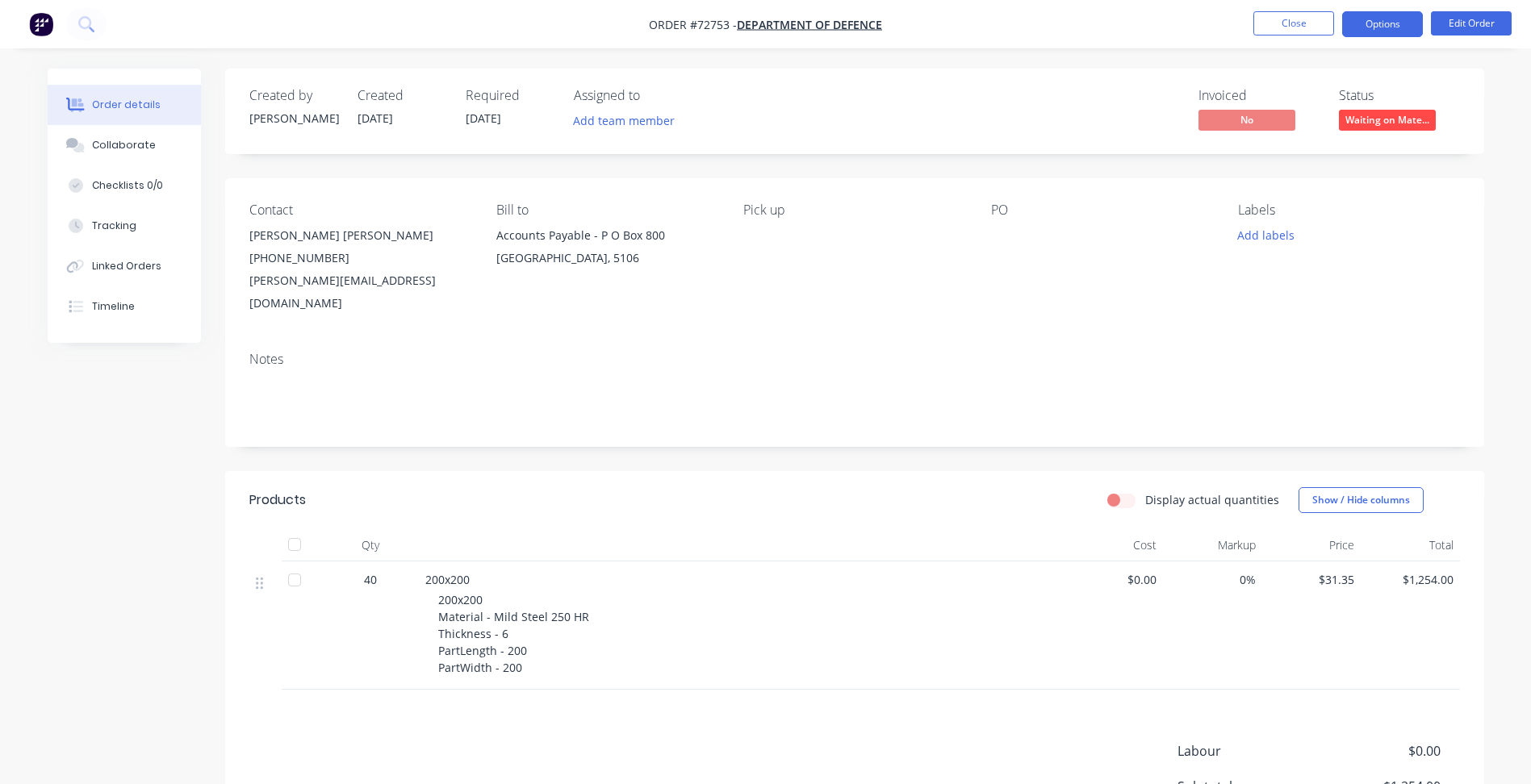
click at [1386, 21] on button "Options" at bounding box center [1382, 24] width 81 height 26
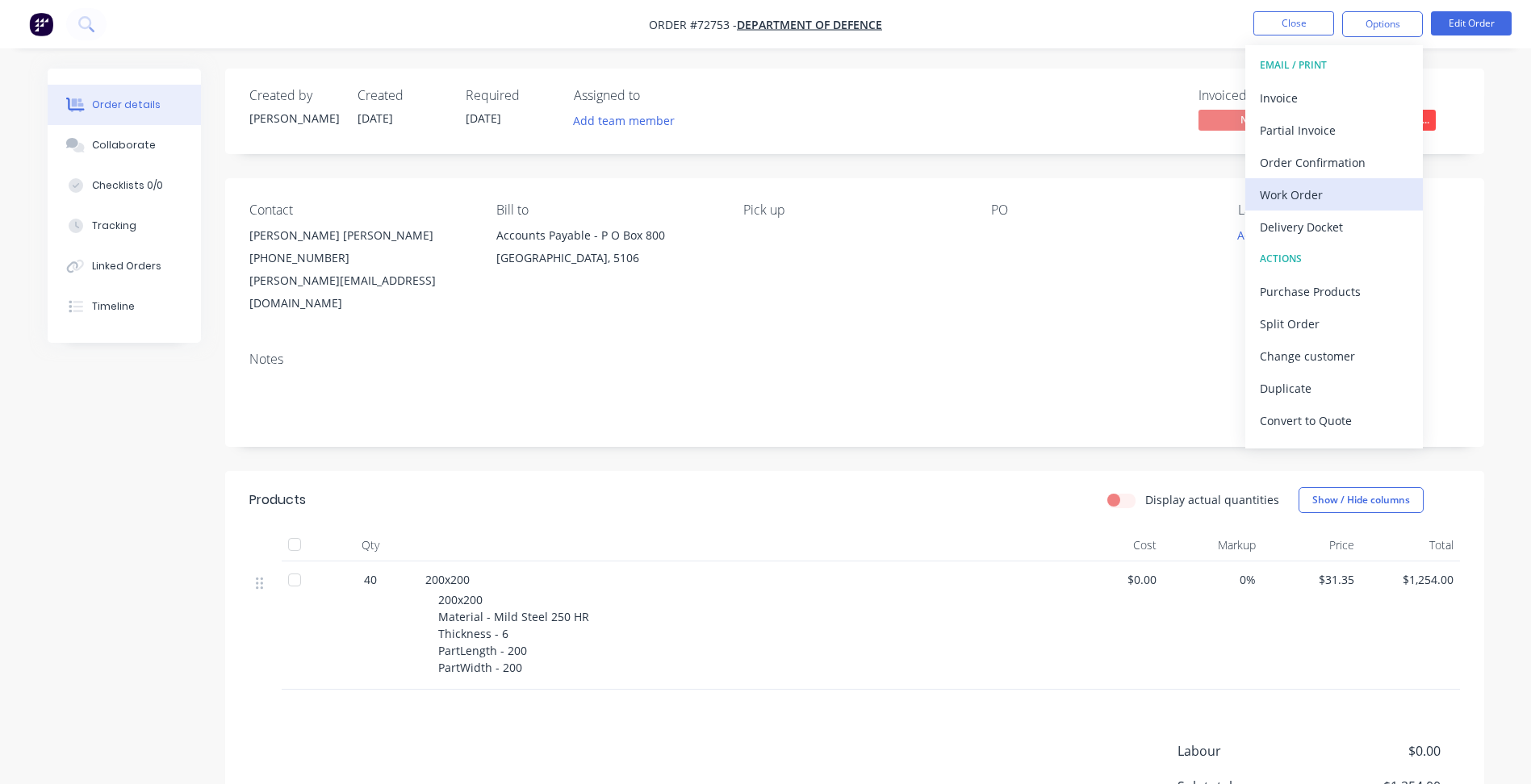
click at [1310, 199] on div "Work Order" at bounding box center [1334, 195] width 149 height 23
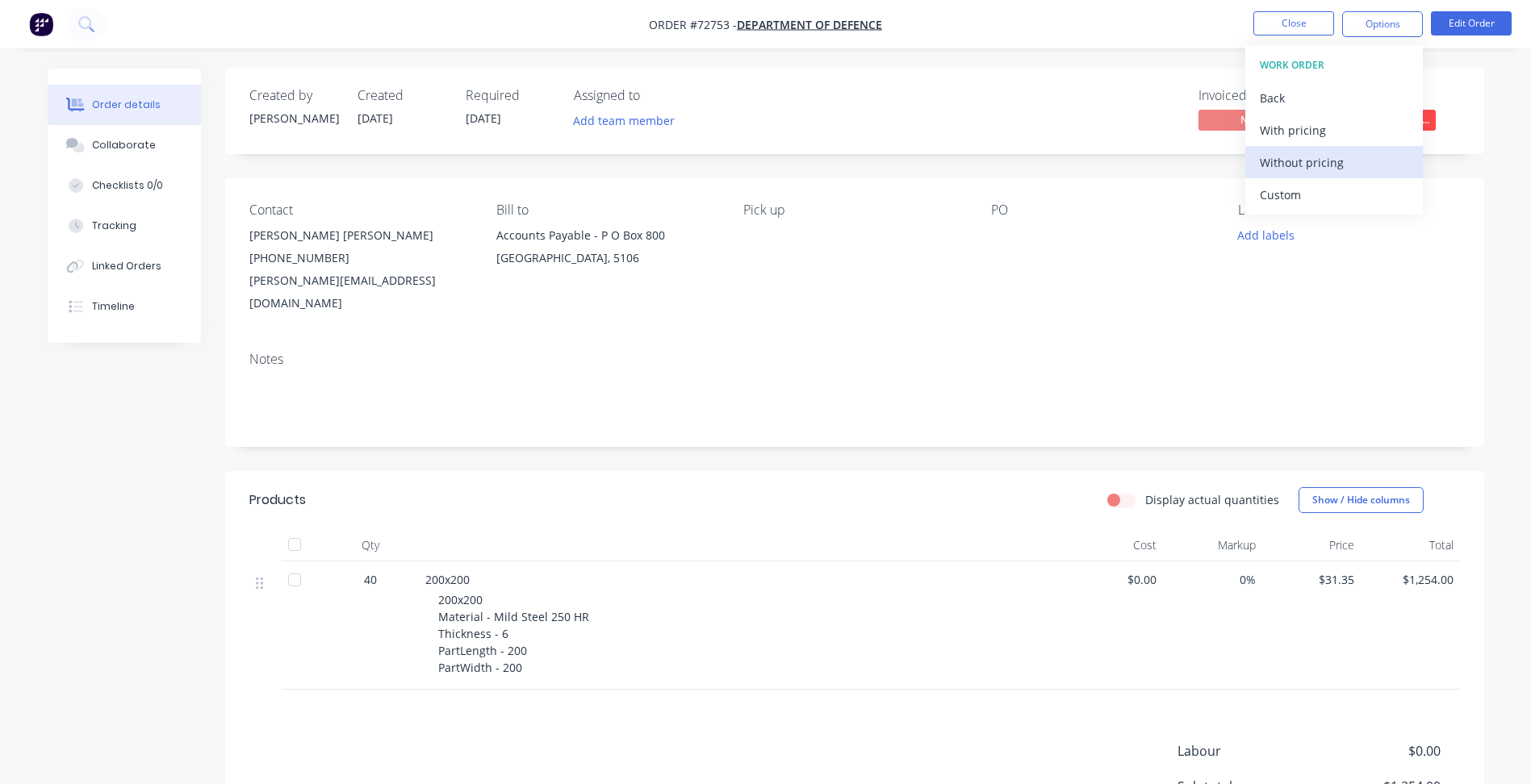
click at [1319, 159] on div "Without pricing" at bounding box center [1334, 163] width 149 height 23
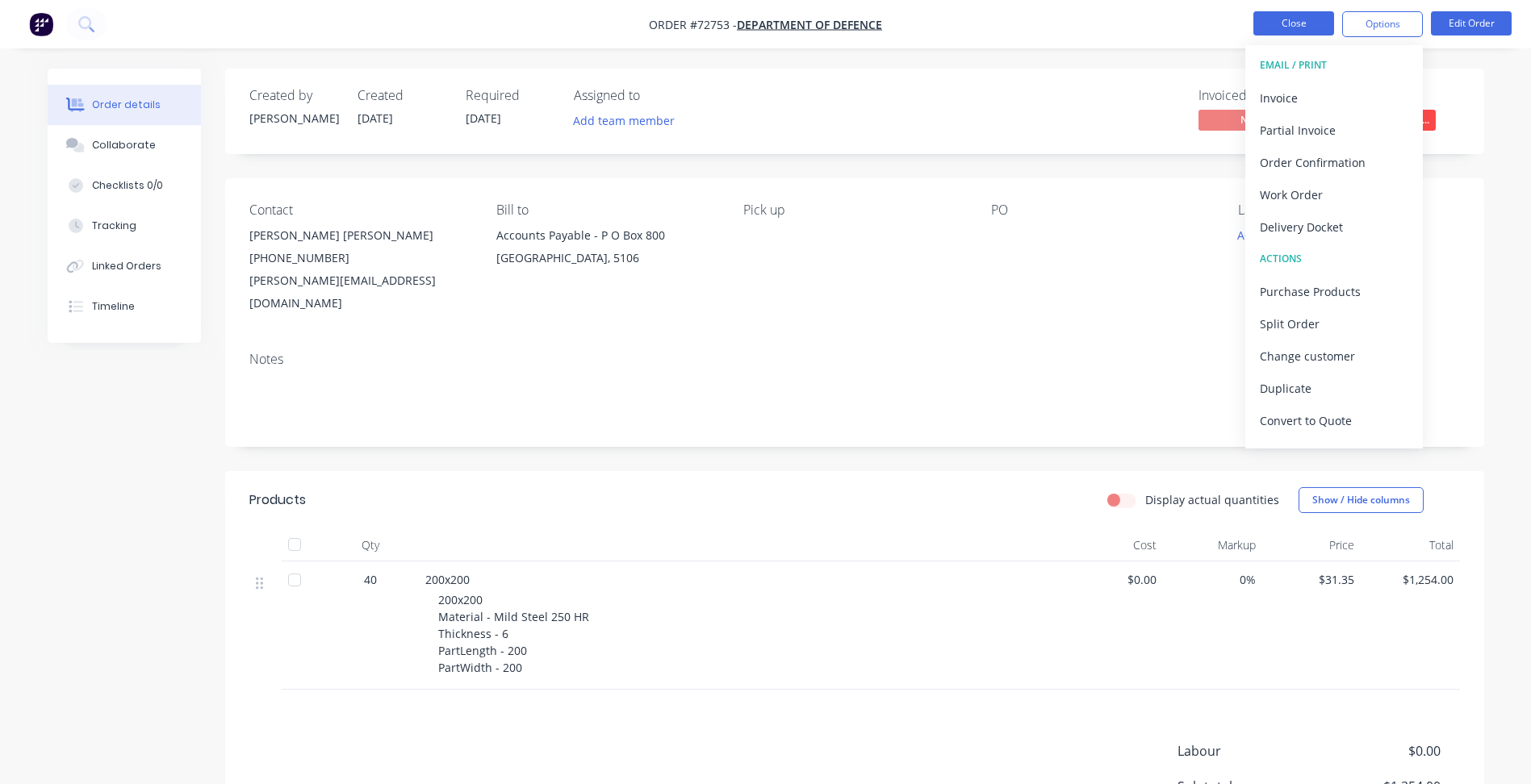
click at [1286, 25] on button "Close" at bounding box center [1294, 23] width 81 height 24
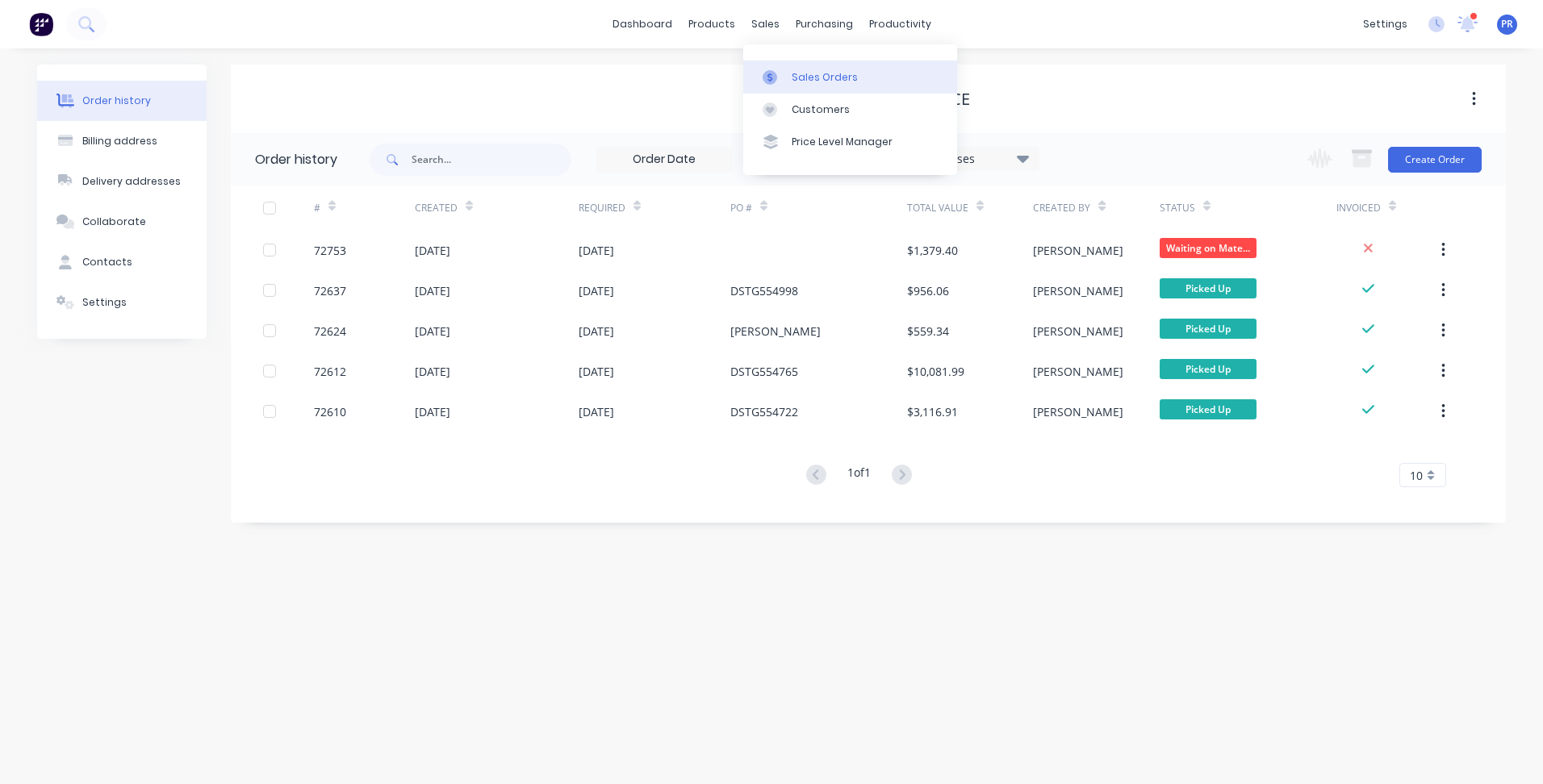
click at [780, 71] on div at bounding box center [774, 78] width 24 height 15
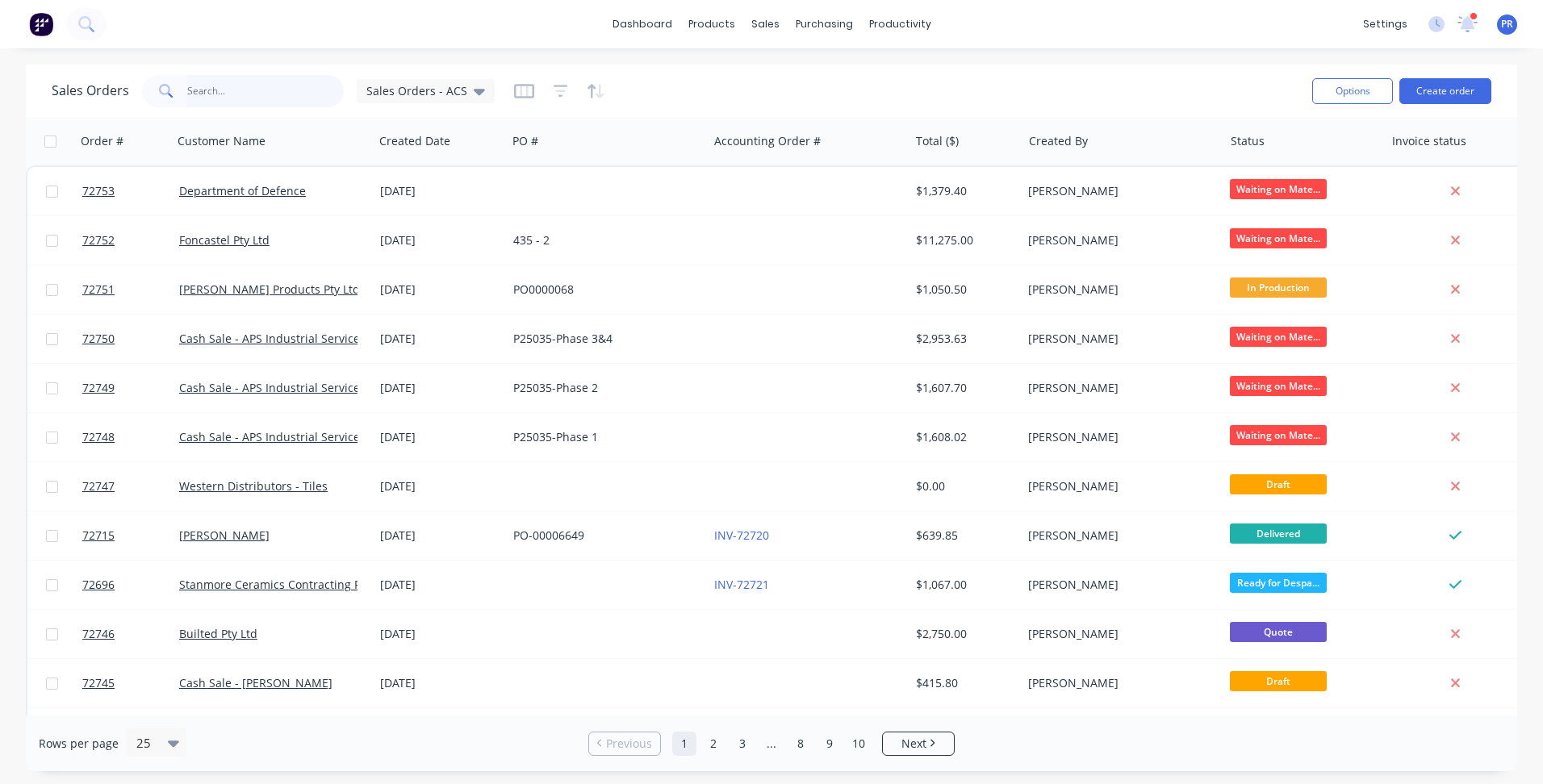
click at [222, 87] on input "text" at bounding box center [266, 91] width 158 height 32
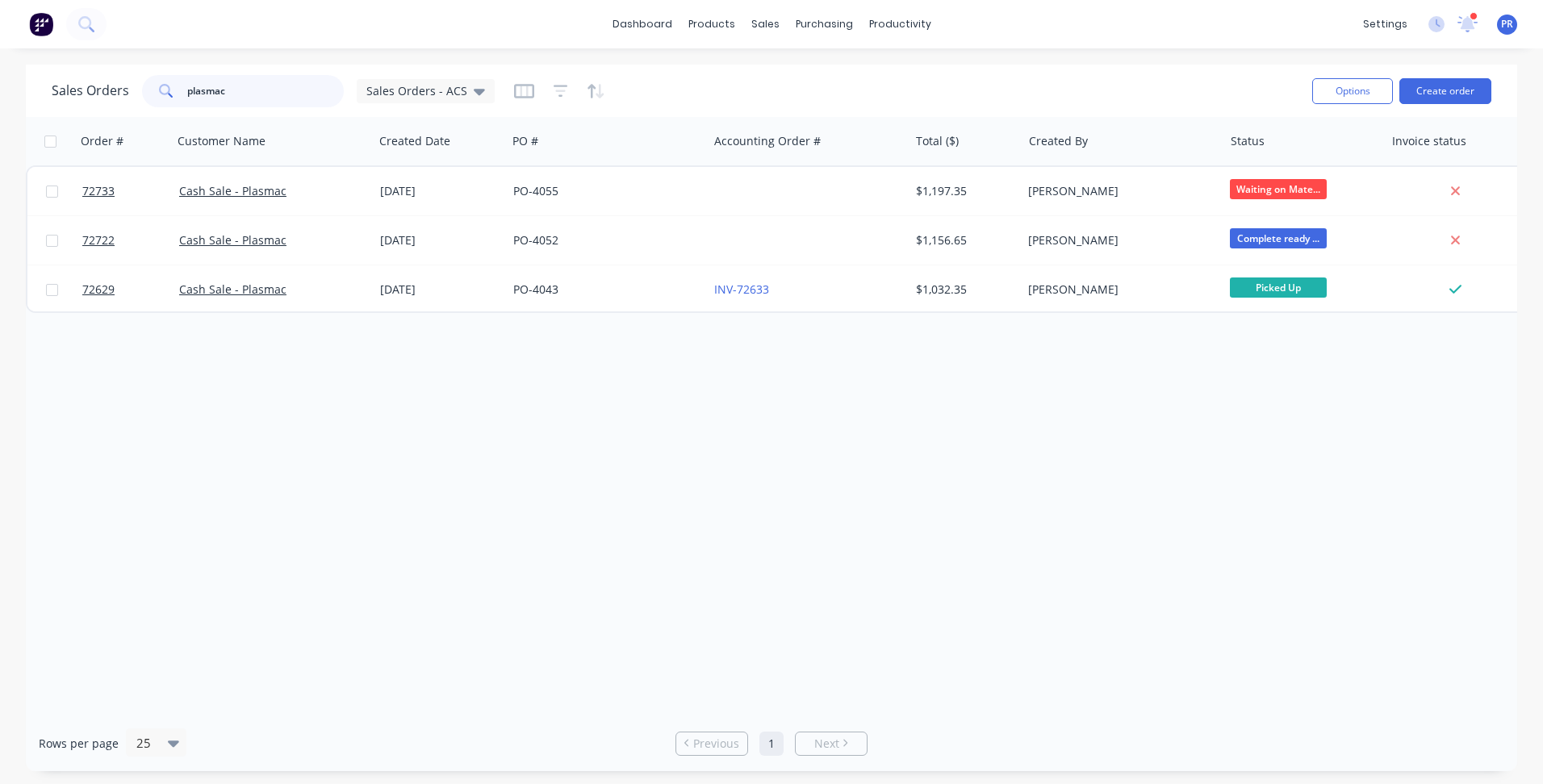
type input "plasmac"
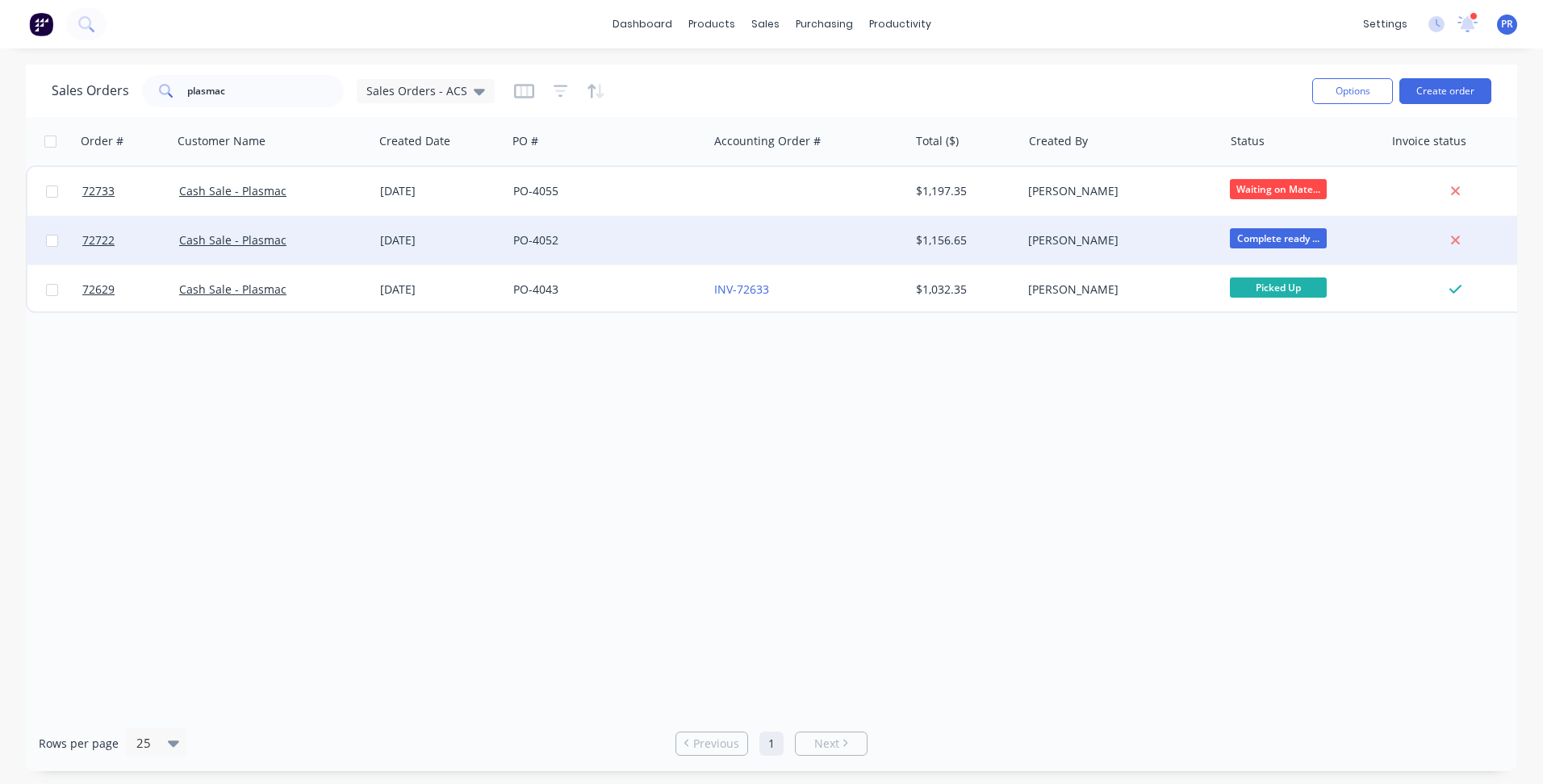
click at [497, 232] on div "[DATE]" at bounding box center [440, 240] width 121 height 17
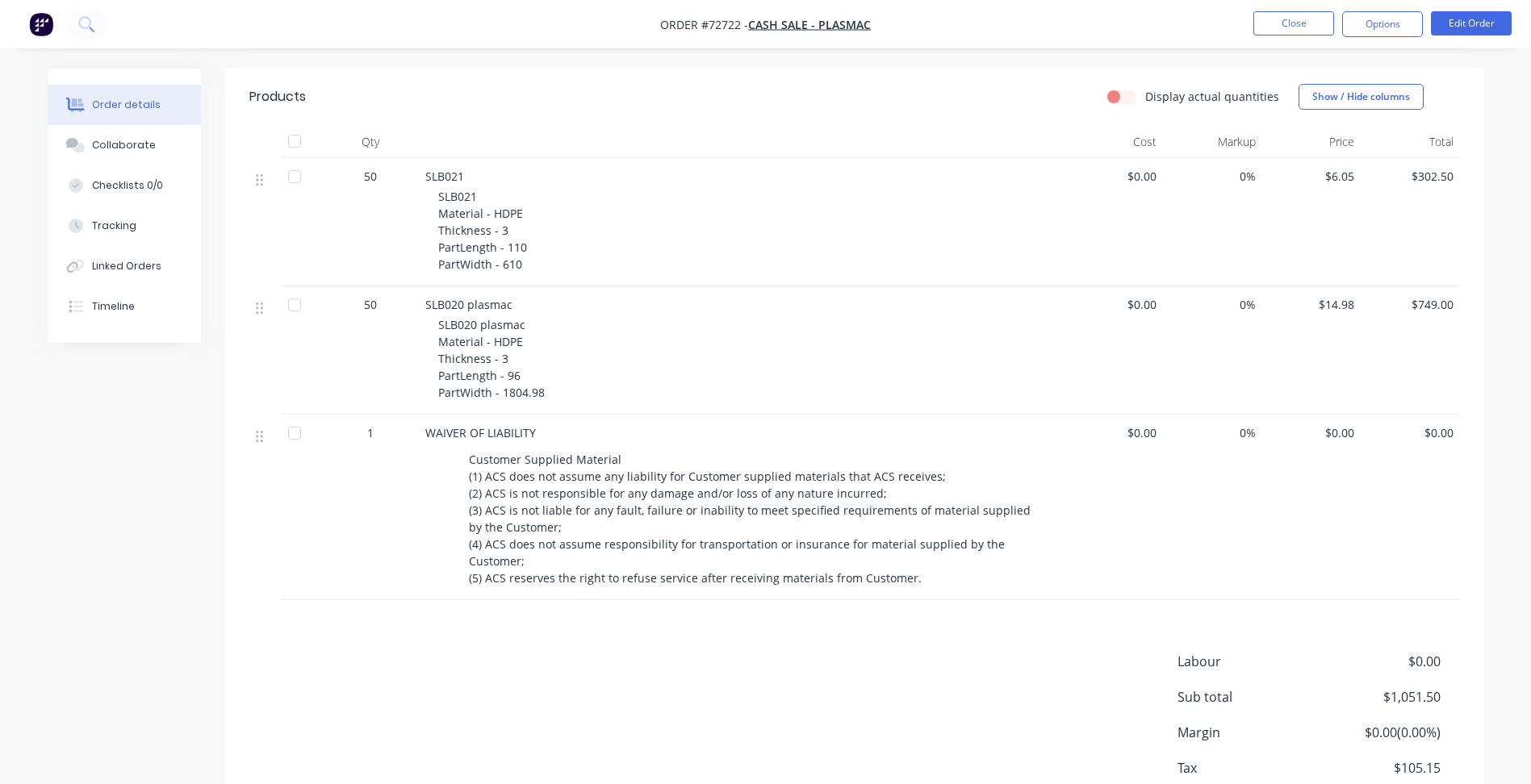
click at [302, 551] on div at bounding box center [301, 507] width 40 height 186
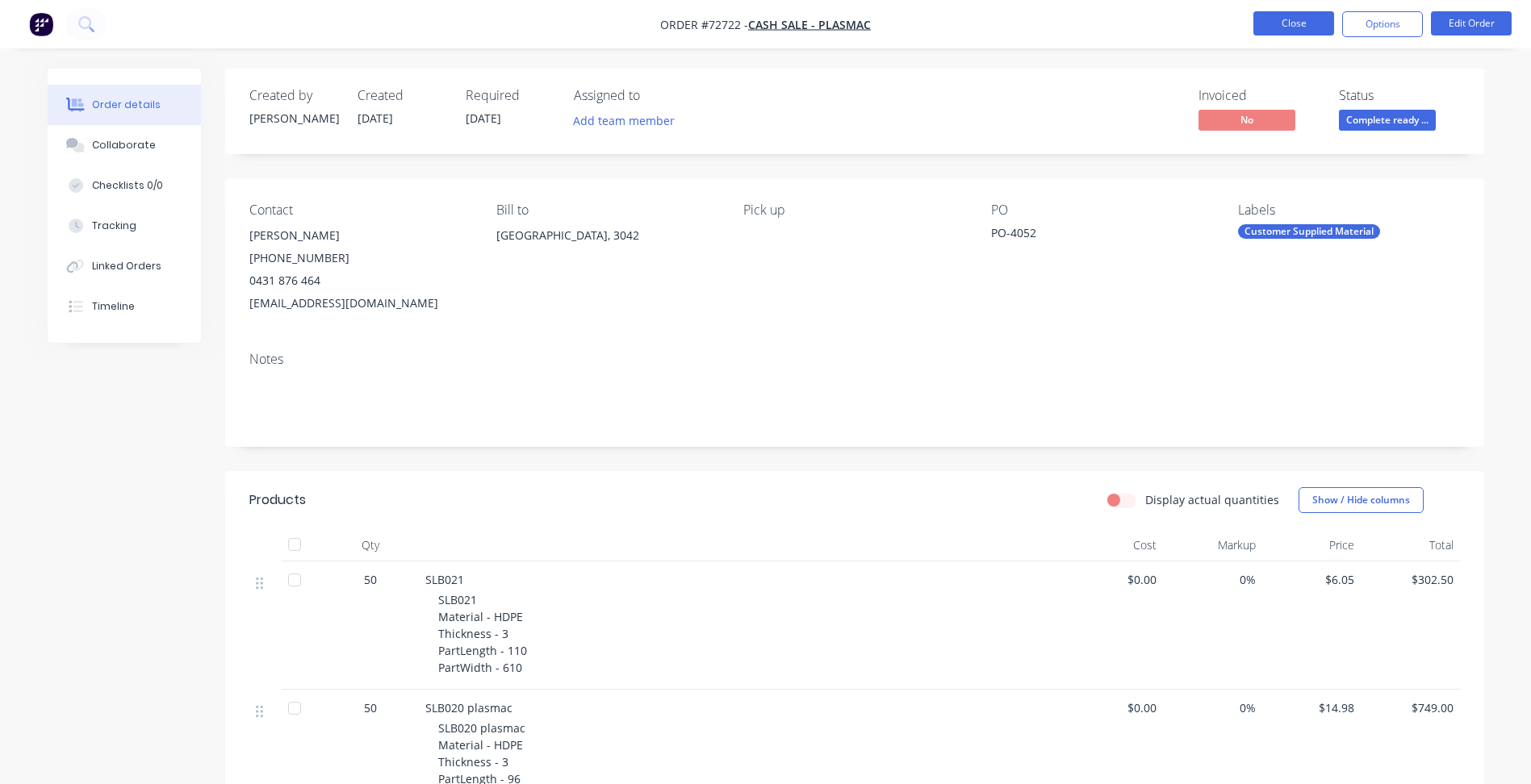
click at [1292, 32] on button "Close" at bounding box center [1294, 23] width 81 height 24
